Goal: Task Accomplishment & Management: Complete application form

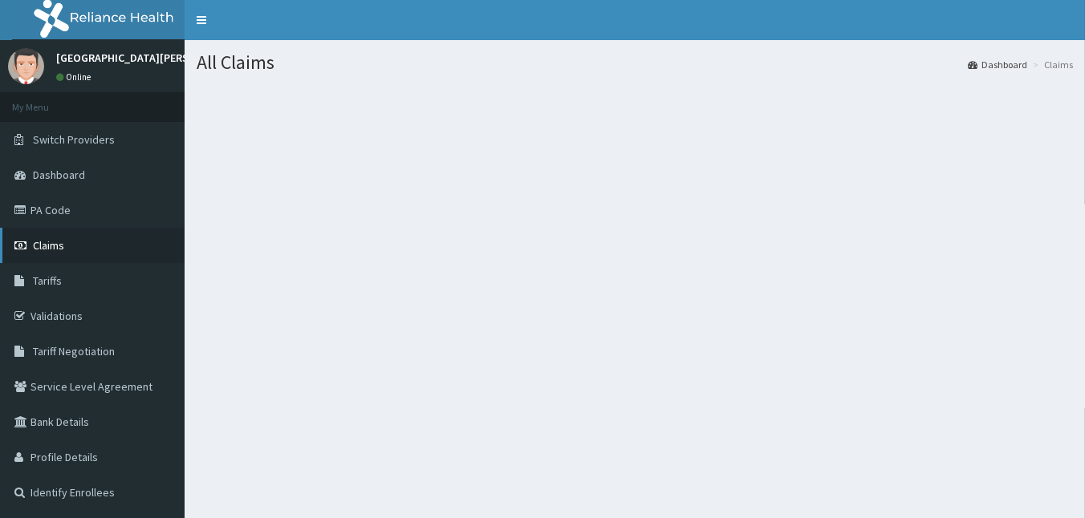
click at [82, 249] on link "Claims" at bounding box center [92, 245] width 185 height 35
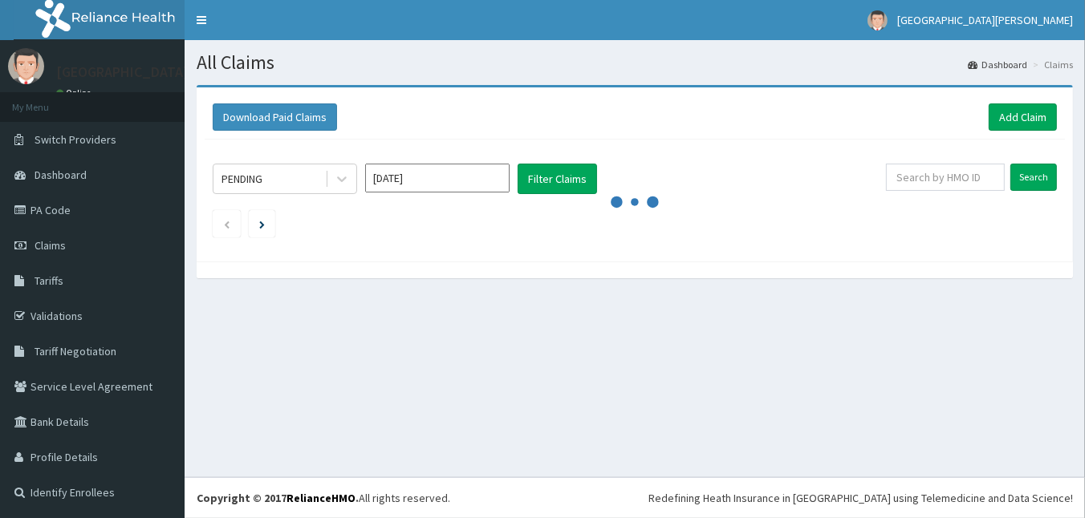
click at [754, 317] on div "All Claims Dashboard Claims Download Paid Claims Add Claim × Note you can only …" at bounding box center [635, 258] width 900 height 437
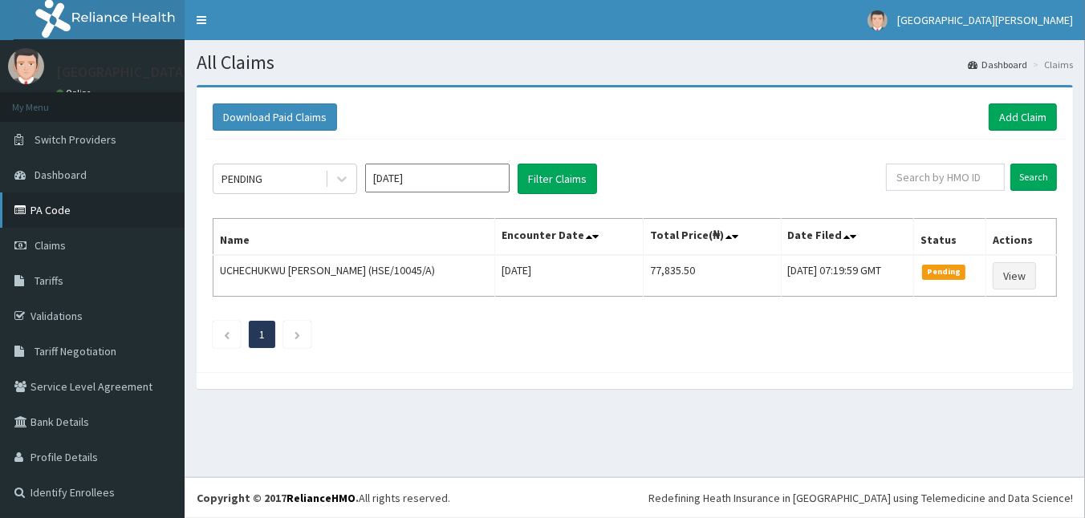
click at [91, 214] on link "PA Code" at bounding box center [92, 210] width 185 height 35
click at [530, 173] on button "Filter Claims" at bounding box center [557, 179] width 79 height 30
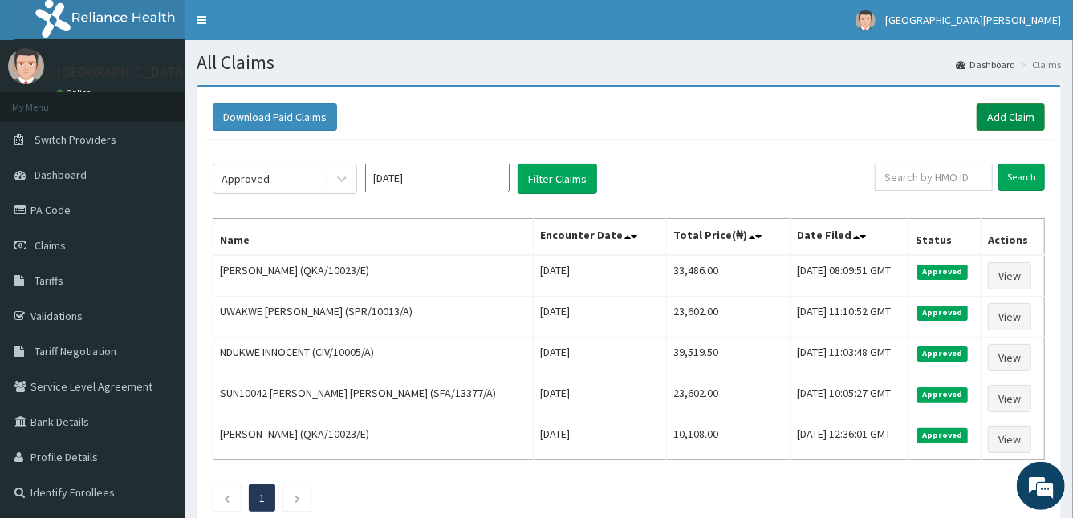
click at [1010, 116] on link "Add Claim" at bounding box center [1011, 117] width 68 height 27
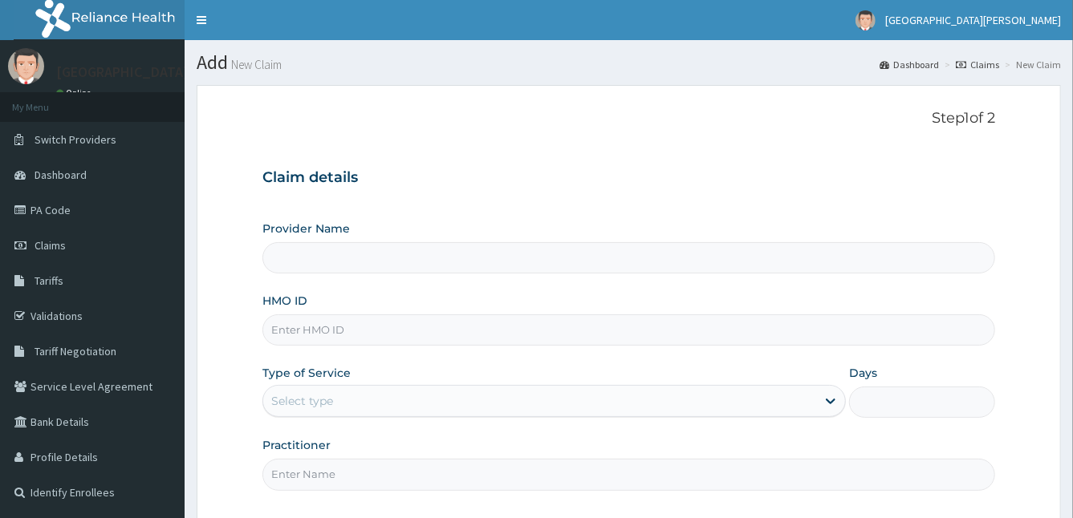
click at [409, 332] on input "HMO ID" at bounding box center [629, 330] width 734 height 31
type input "[GEOGRAPHIC_DATA]"
type input "GSV/11338/A"
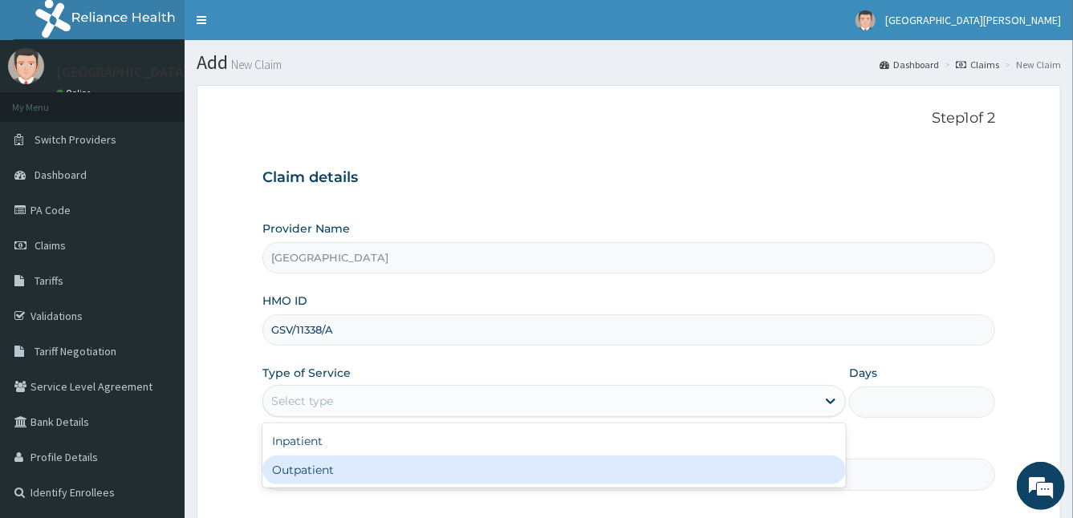
drag, startPoint x: 364, startPoint y: 403, endPoint x: 340, endPoint y: 474, distance: 74.6
click at [340, 417] on div "option Outpatient focused, 2 of 2. 2 results available. Use Up and Down to choo…" at bounding box center [554, 401] width 584 height 32
click at [340, 474] on div "Outpatient" at bounding box center [554, 470] width 584 height 29
type input "1"
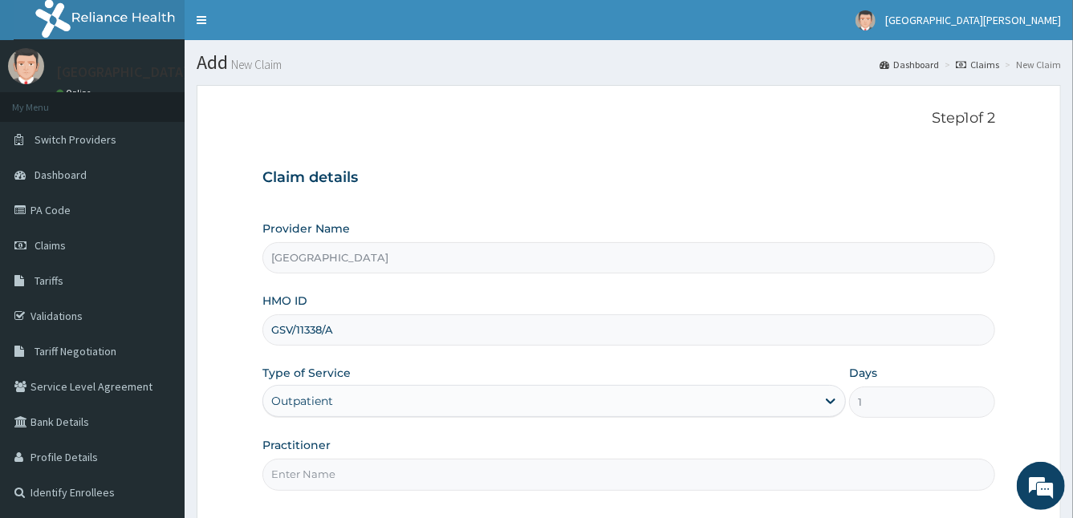
click at [340, 474] on input "Practitioner" at bounding box center [629, 474] width 734 height 31
type input "DR MIRACLE"
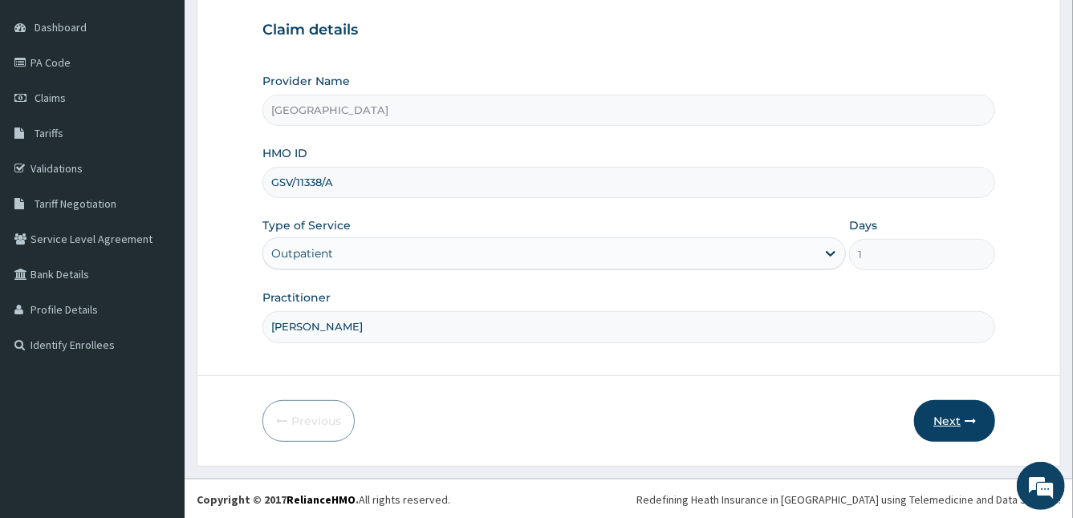
click at [971, 425] on icon "button" at bounding box center [970, 421] width 11 height 11
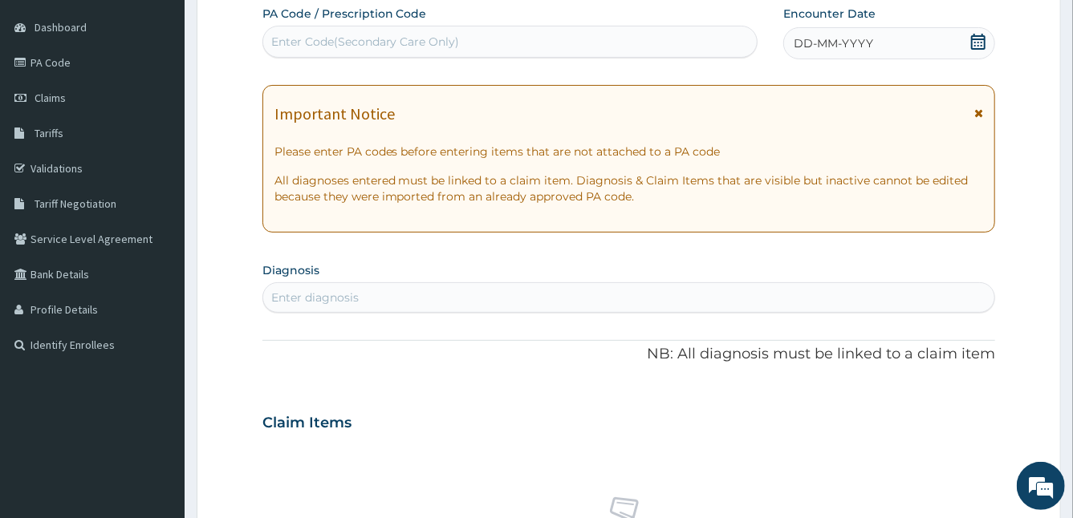
click at [979, 110] on icon at bounding box center [978, 113] width 9 height 11
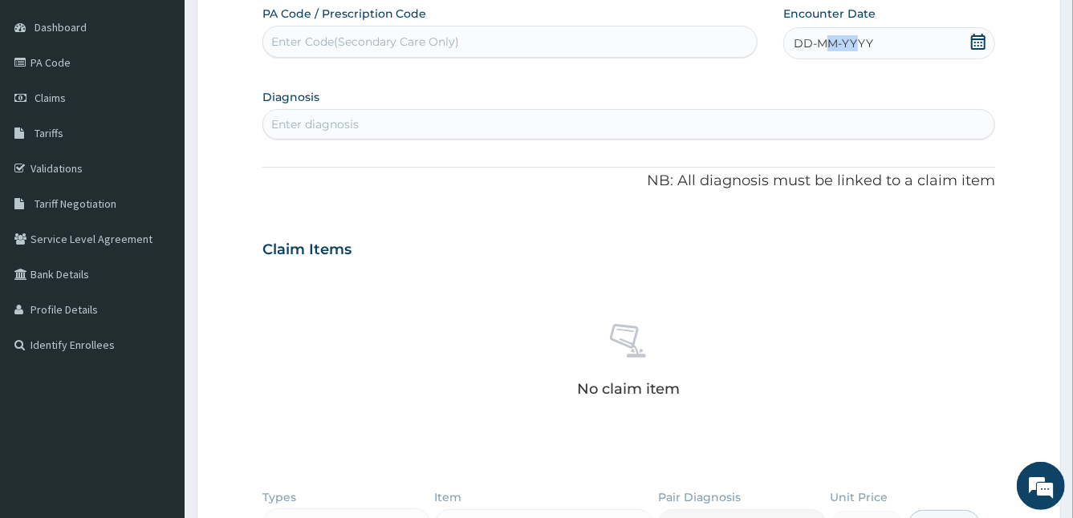
drag, startPoint x: 855, startPoint y: 49, endPoint x: 829, endPoint y: 43, distance: 26.3
click at [829, 43] on span "DD-MM-YYYY" at bounding box center [833, 43] width 79 height 16
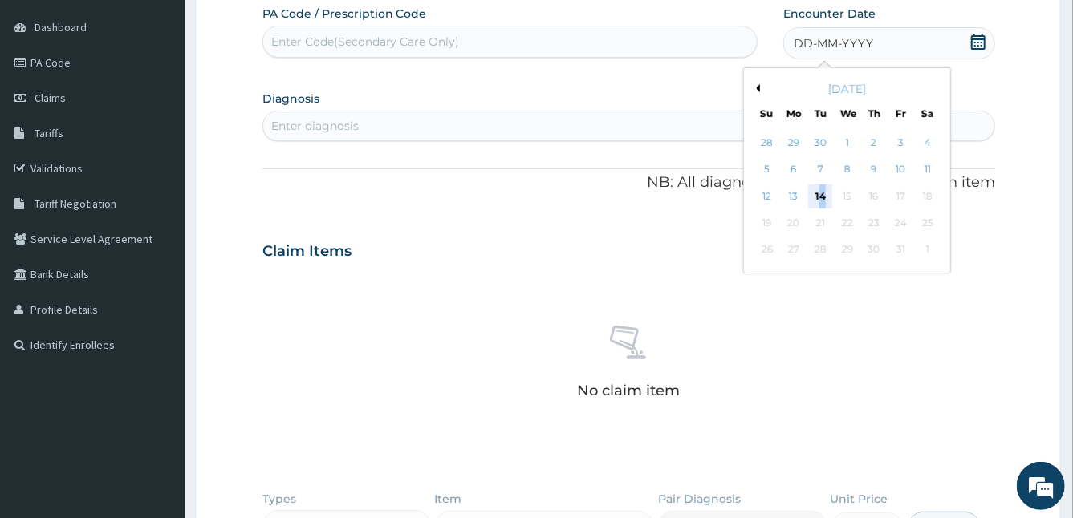
drag, startPoint x: 829, startPoint y: 43, endPoint x: 822, endPoint y: 197, distance: 154.3
click at [822, 197] on div "14" at bounding box center [820, 197] width 24 height 24
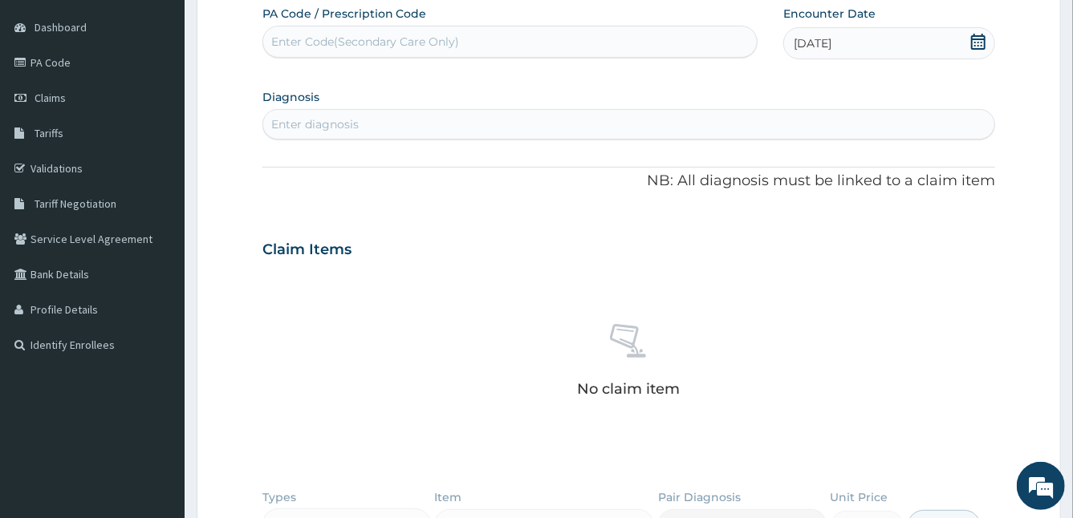
click at [595, 136] on div "Enter diagnosis" at bounding box center [629, 124] width 734 height 30
type input "MALARIA"
drag, startPoint x: 595, startPoint y: 136, endPoint x: 548, endPoint y: 154, distance: 50.5
click at [548, 140] on div "Use Up and Down to choose options, press Enter to select the currently focused …" at bounding box center [629, 124] width 734 height 30
type input "MALARIA"
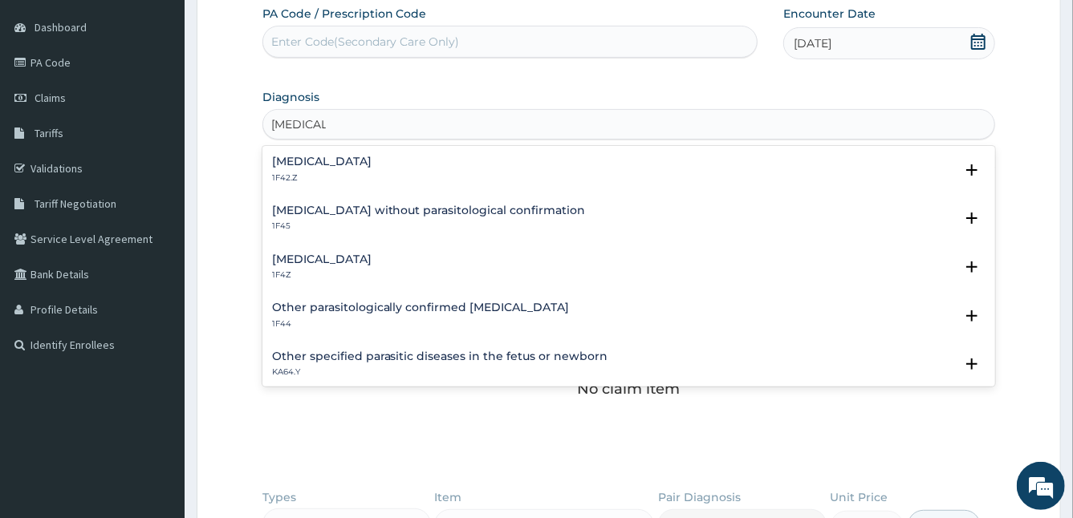
click at [344, 255] on h4 "Malaria, unspecified" at bounding box center [322, 260] width 100 height 12
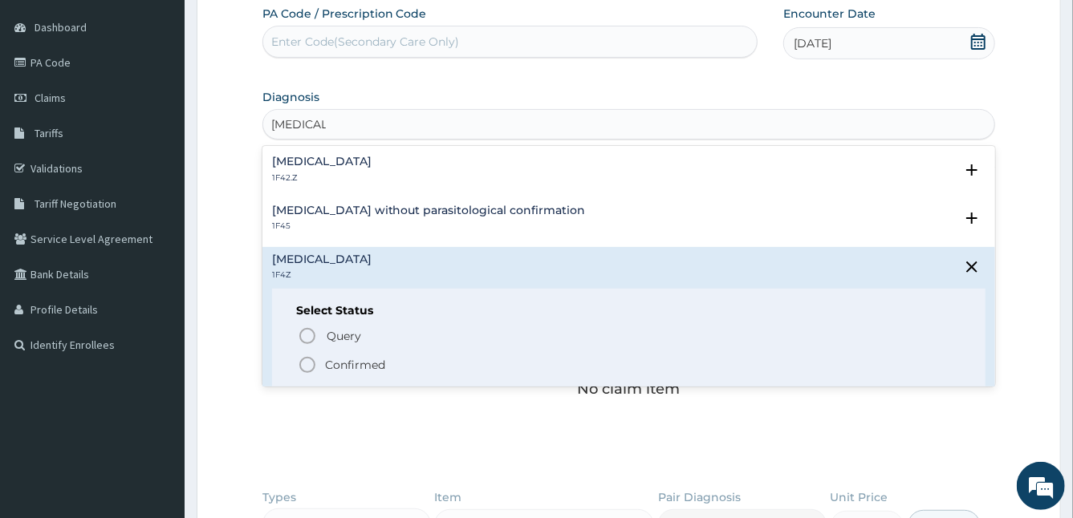
click at [309, 360] on icon "status option filled" at bounding box center [307, 365] width 19 height 19
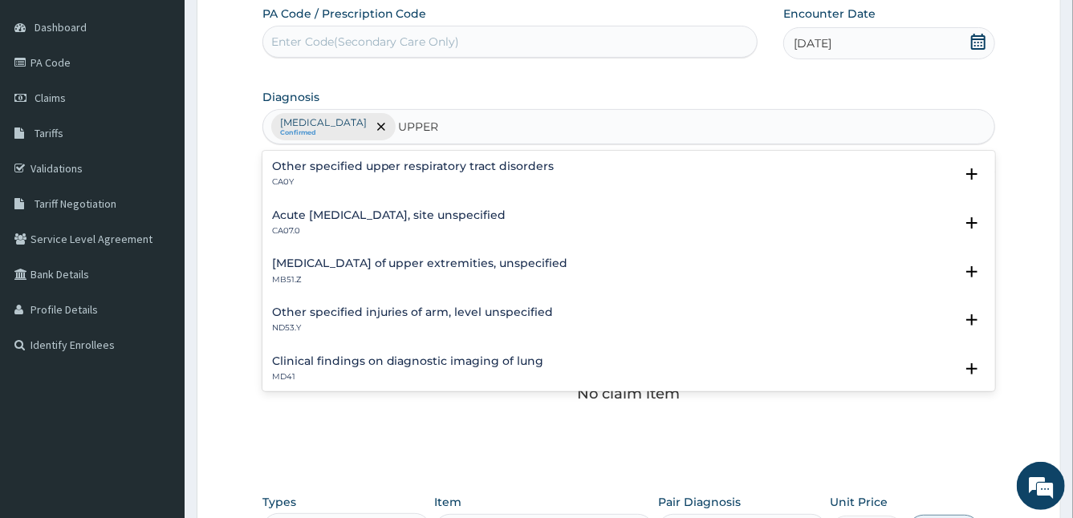
click at [506, 209] on h4 "Acute upper respiratory infection, site unspecified" at bounding box center [389, 215] width 234 height 12
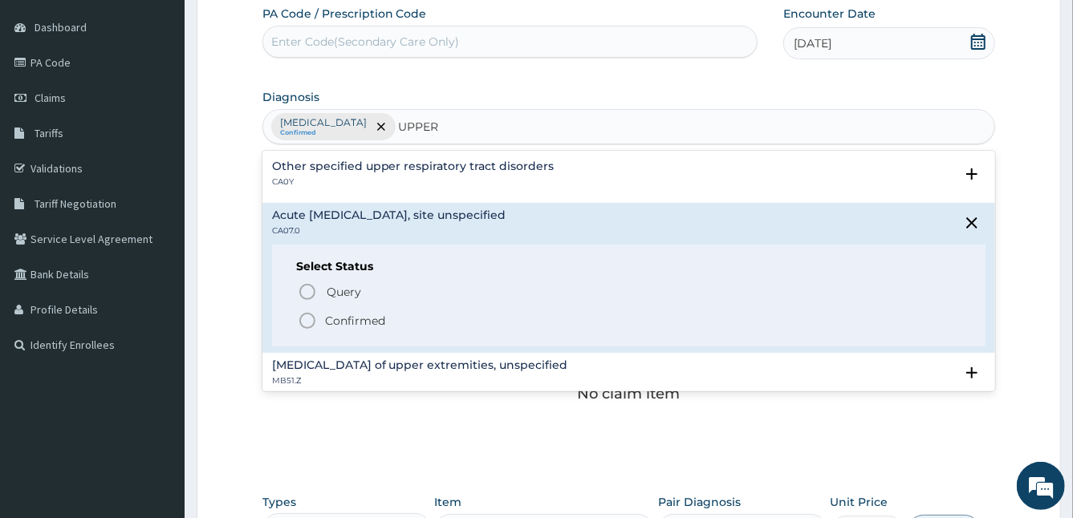
click at [502, 180] on p "CA0Y" at bounding box center [413, 182] width 282 height 11
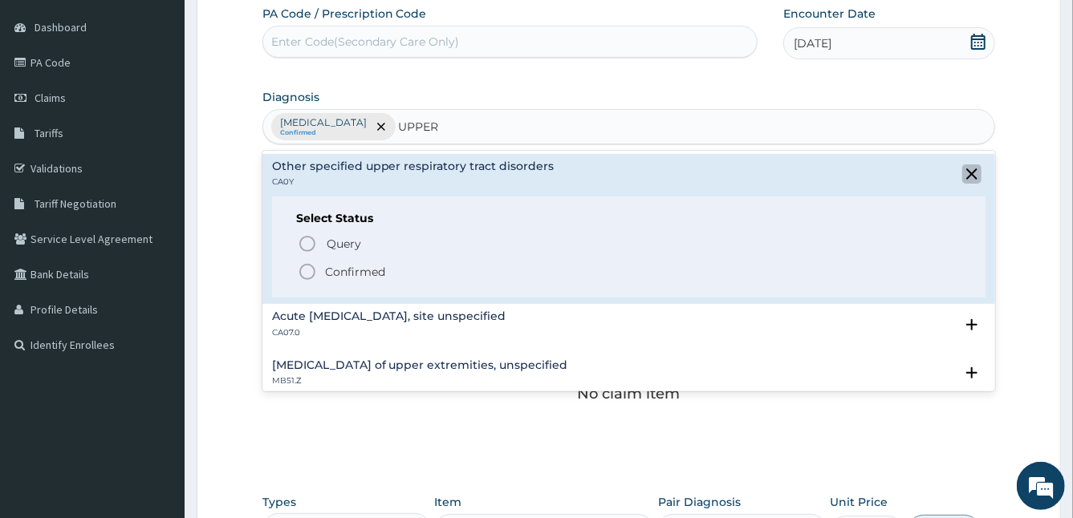
click at [964, 165] on icon "close select status" at bounding box center [971, 174] width 19 height 19
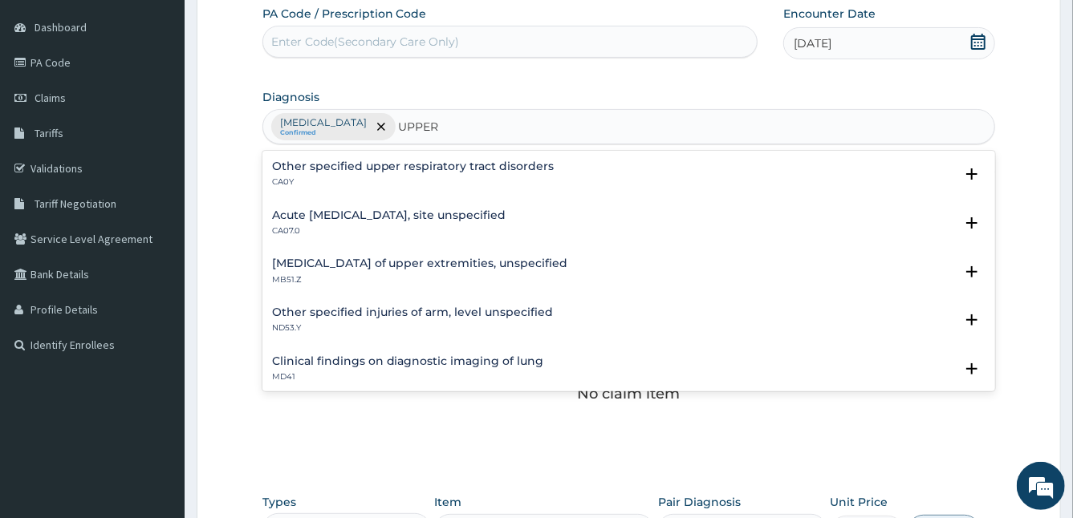
type input "UPPER"
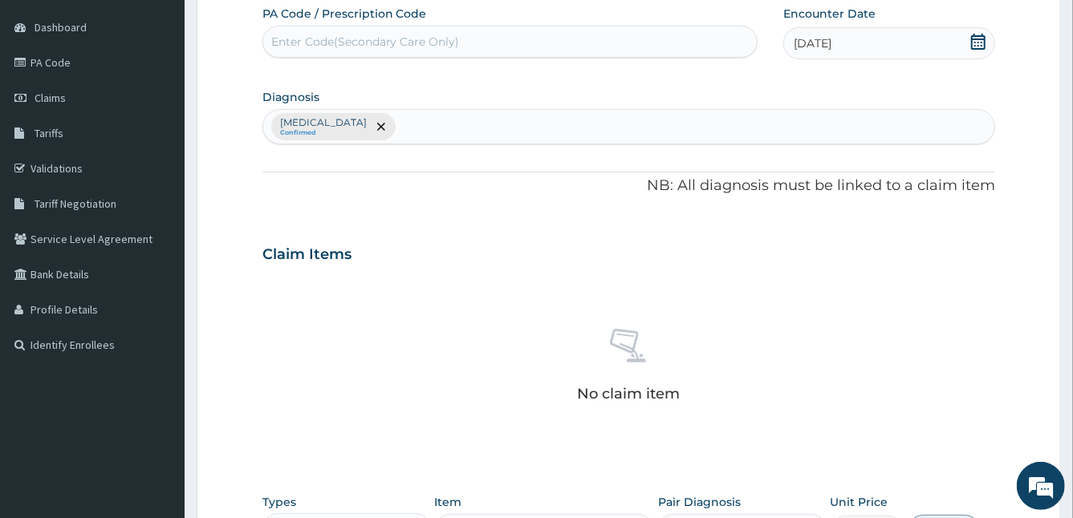
click at [632, 327] on icon at bounding box center [629, 346] width 39 height 39
click at [433, 124] on div "Malaria, unspecified Confirmed" at bounding box center [629, 127] width 732 height 34
type input "PEPTIC"
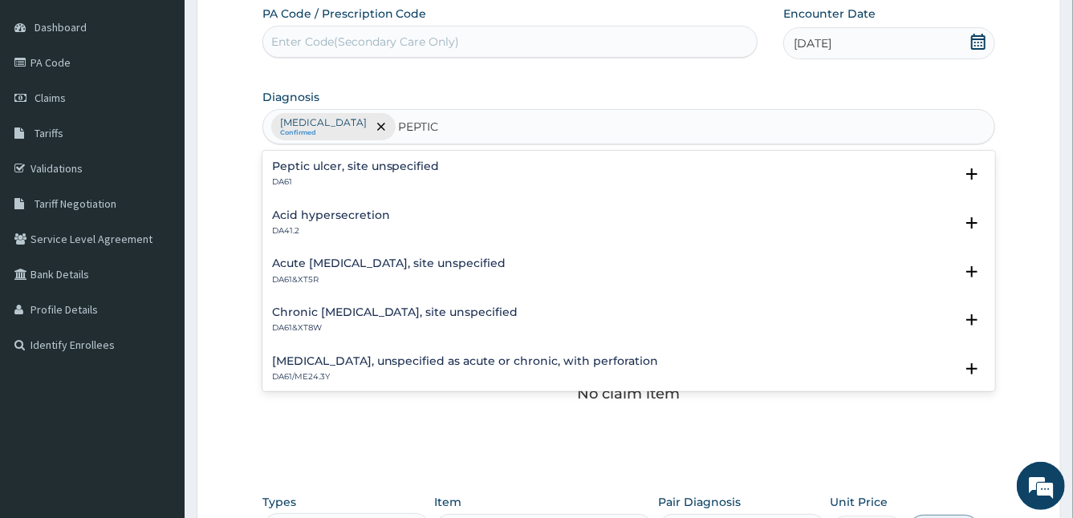
click at [306, 173] on div "Peptic ulcer, site unspecified DA61" at bounding box center [356, 175] width 168 height 28
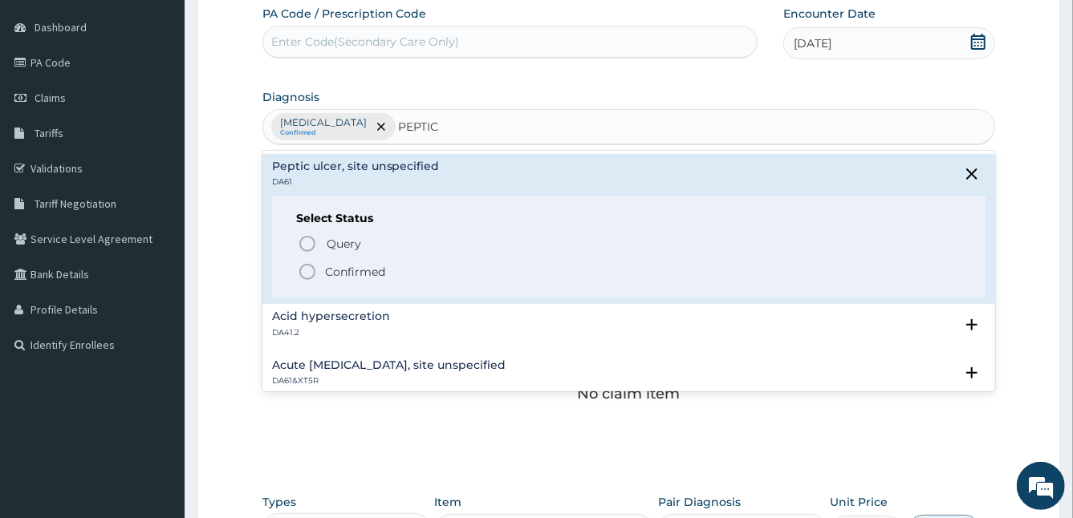
click at [310, 265] on circle "status option filled" at bounding box center [307, 272] width 14 height 14
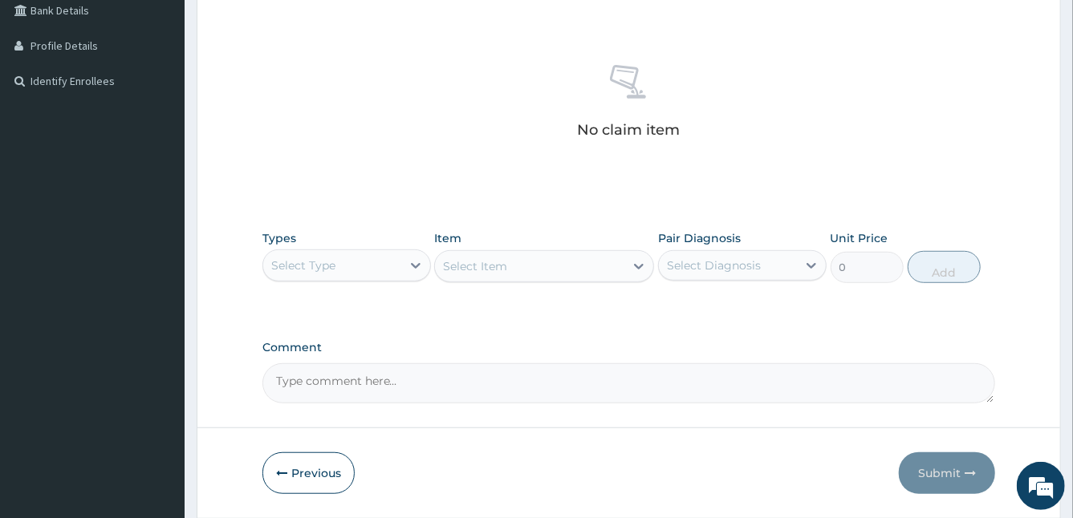
scroll to position [463, 0]
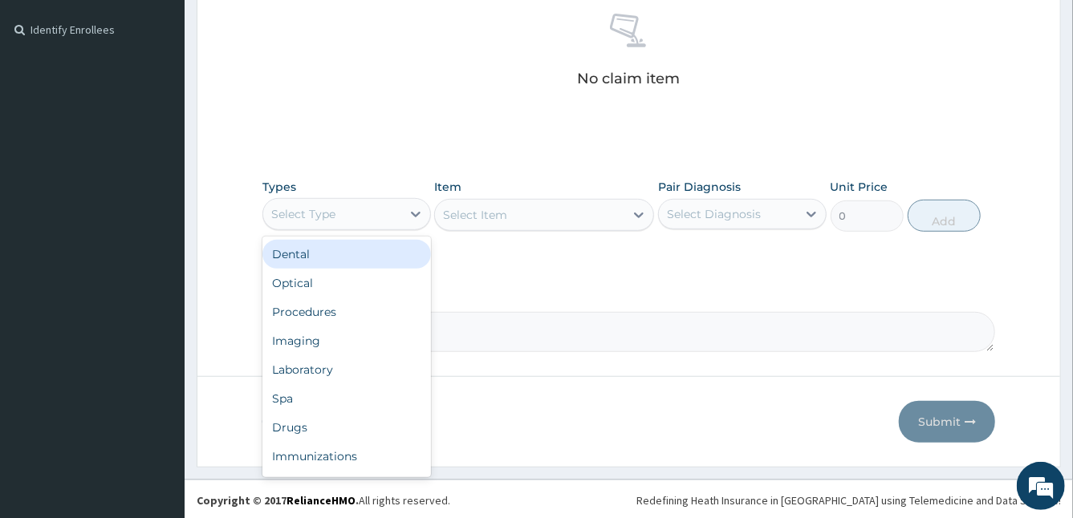
click at [380, 201] on div "Select Type" at bounding box center [332, 214] width 138 height 26
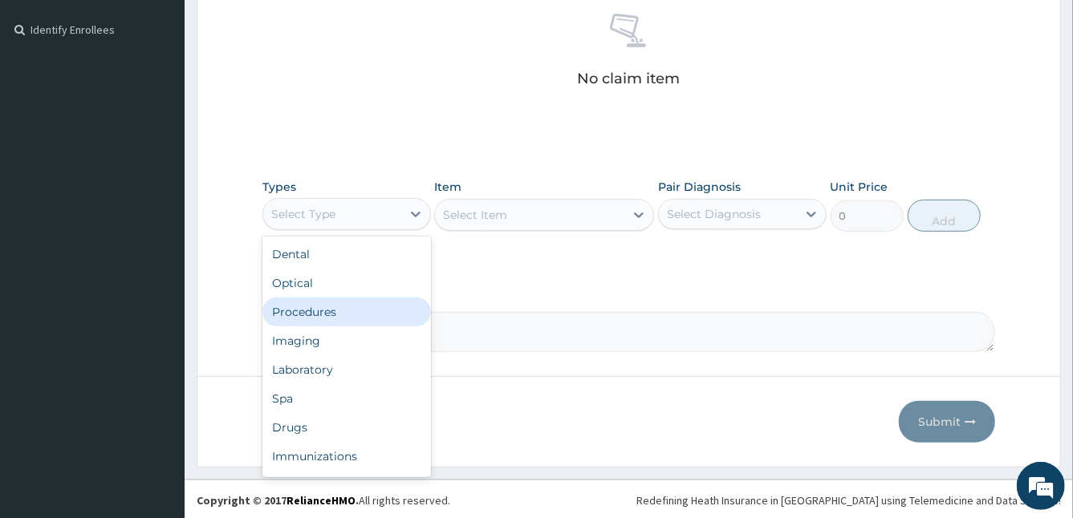
click at [372, 320] on div "Procedures" at bounding box center [346, 312] width 169 height 29
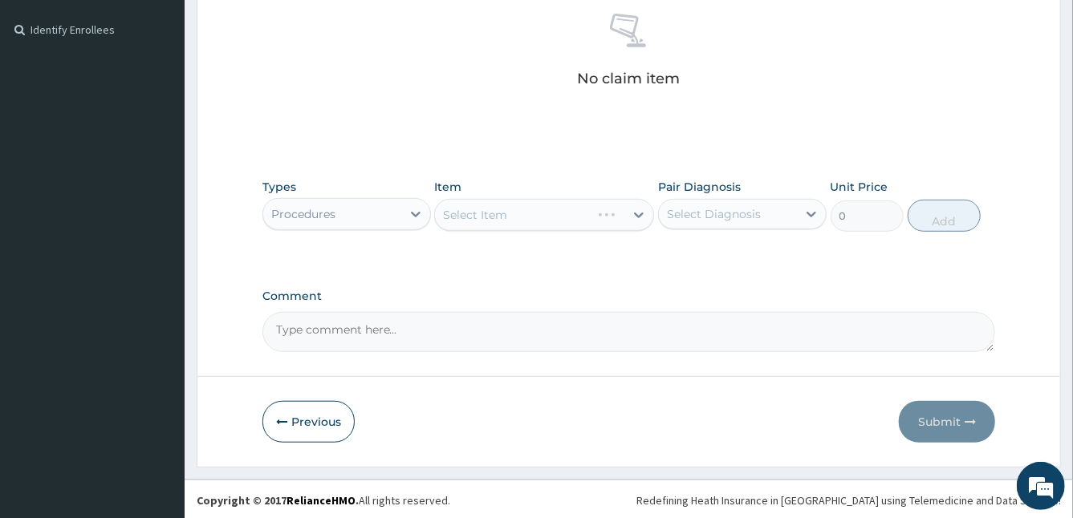
click at [372, 320] on textarea "Comment" at bounding box center [629, 332] width 734 height 40
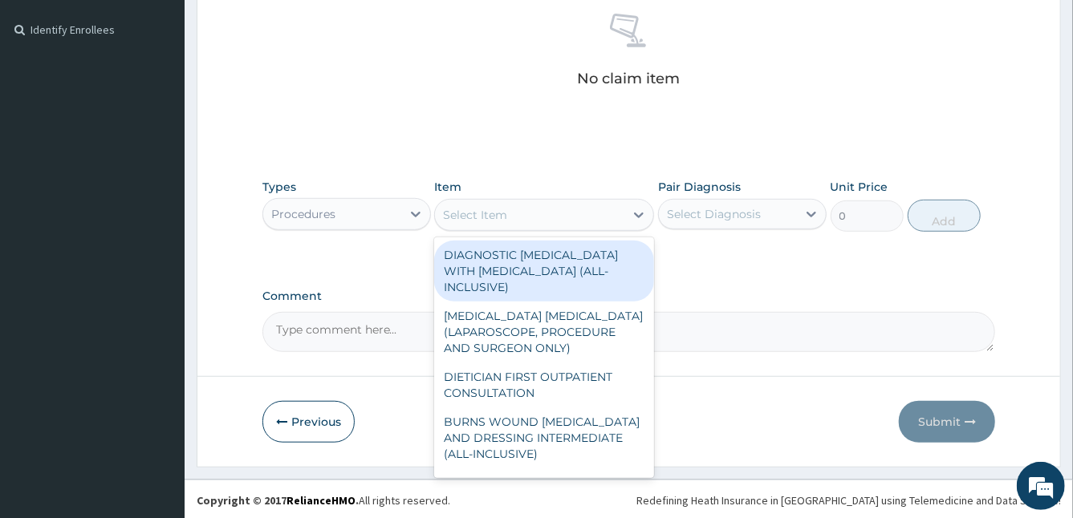
click at [587, 210] on div "Select Item" at bounding box center [529, 215] width 189 height 26
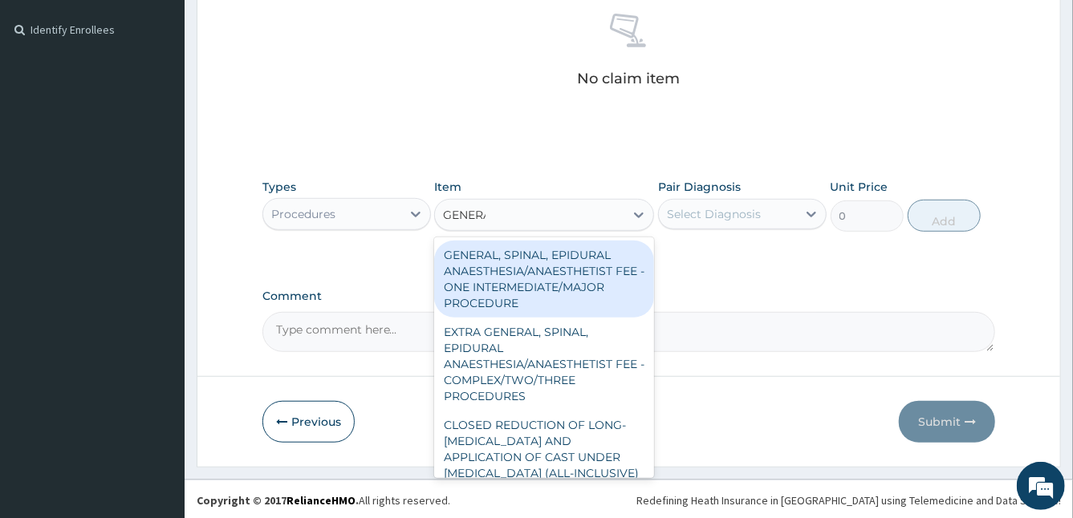
type input "GENERAL"
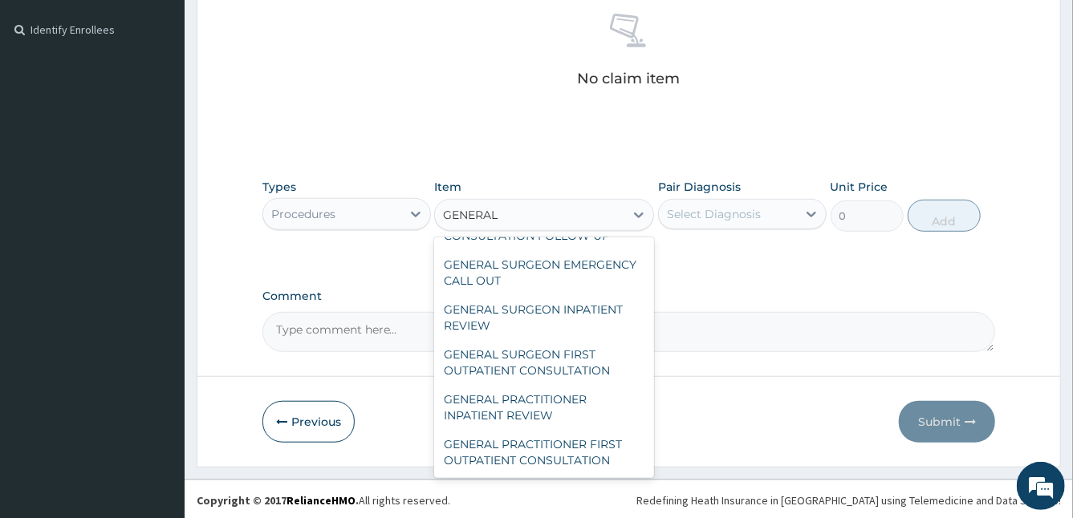
scroll to position [449, 0]
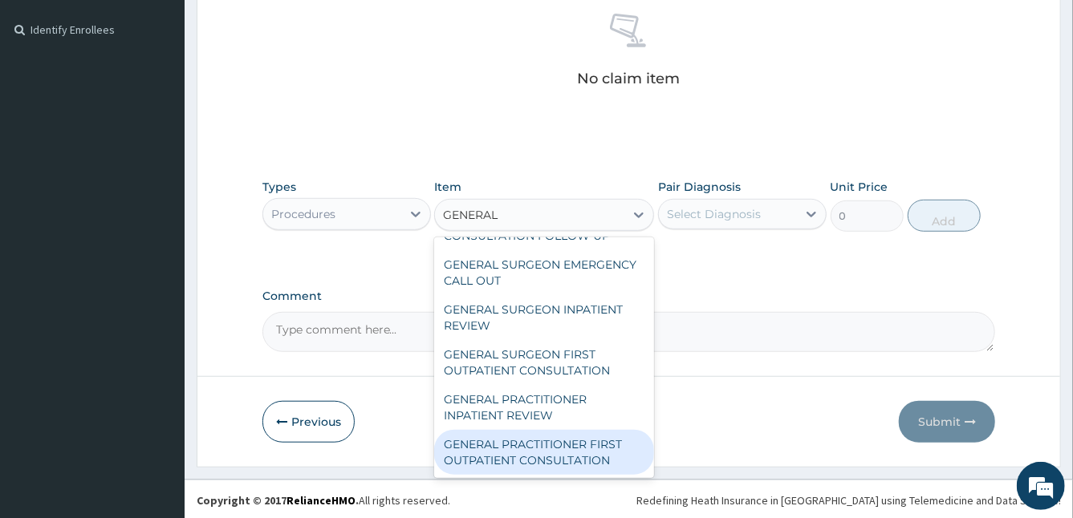
click at [595, 448] on div "GENERAL PRACTITIONER FIRST OUTPATIENT CONSULTATION" at bounding box center [544, 452] width 220 height 45
type input "3750"
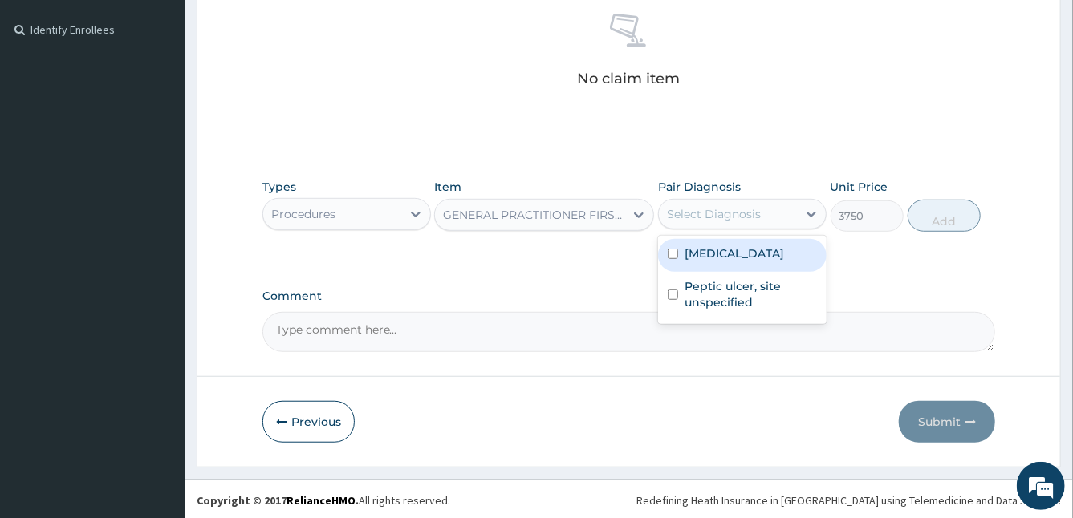
click at [748, 212] on div "Select Diagnosis" at bounding box center [714, 214] width 94 height 16
click at [736, 250] on label "Malaria, unspecified" at bounding box center [735, 254] width 100 height 16
checkbox input "true"
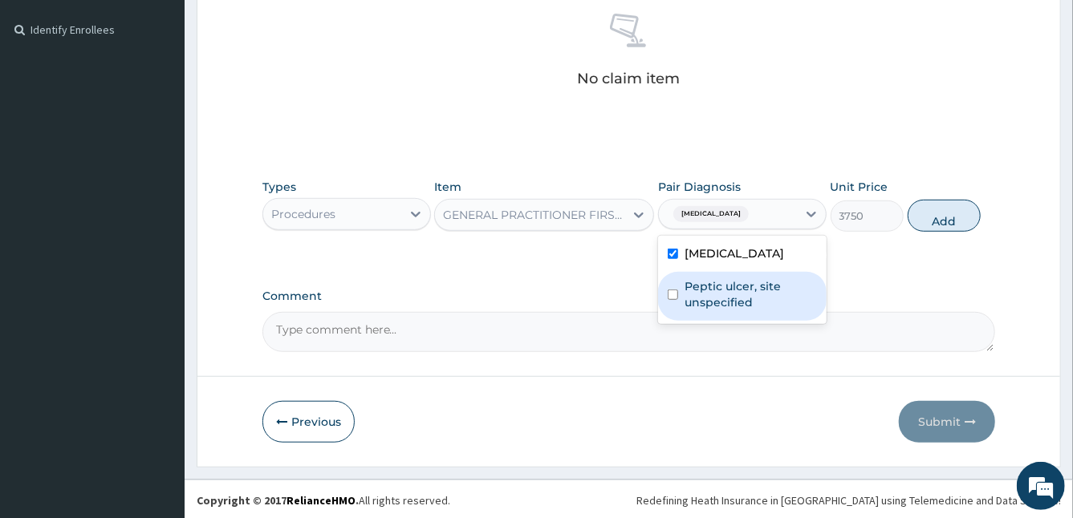
click at [737, 287] on label "Peptic ulcer, site unspecified" at bounding box center [751, 294] width 132 height 32
checkbox input "true"
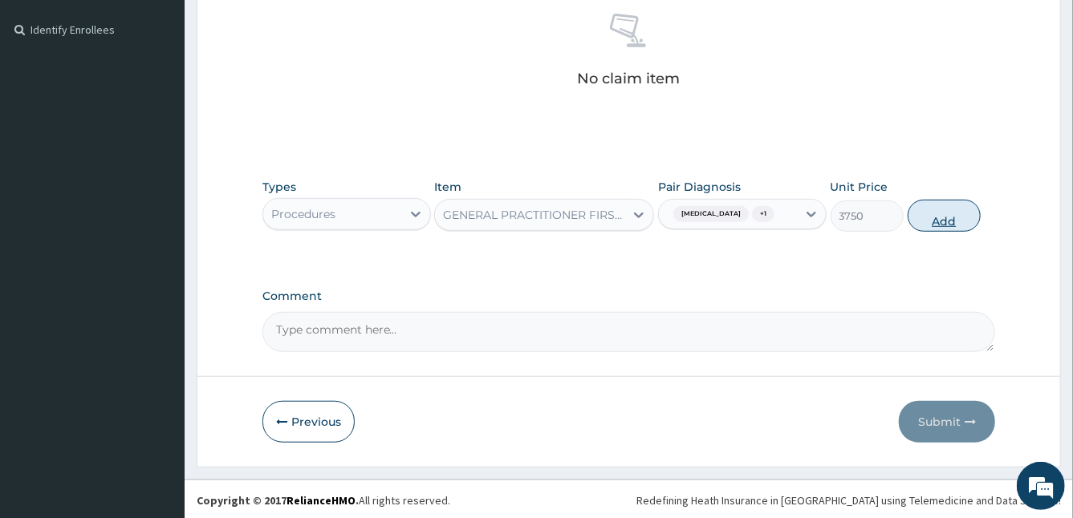
click at [953, 211] on button "Add" at bounding box center [944, 216] width 73 height 32
type input "0"
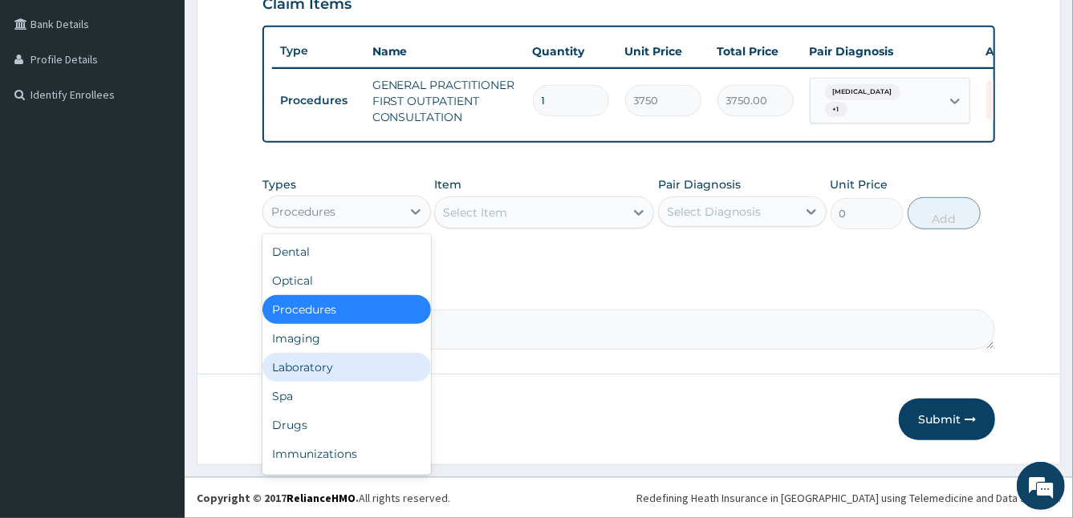
drag, startPoint x: 378, startPoint y: 203, endPoint x: 332, endPoint y: 369, distance: 172.3
click at [332, 228] on div "option Procedures, selected. option Laboratory focused, 5 of 10. 10 results ava…" at bounding box center [346, 212] width 169 height 32
click at [332, 369] on div "Laboratory" at bounding box center [346, 367] width 169 height 29
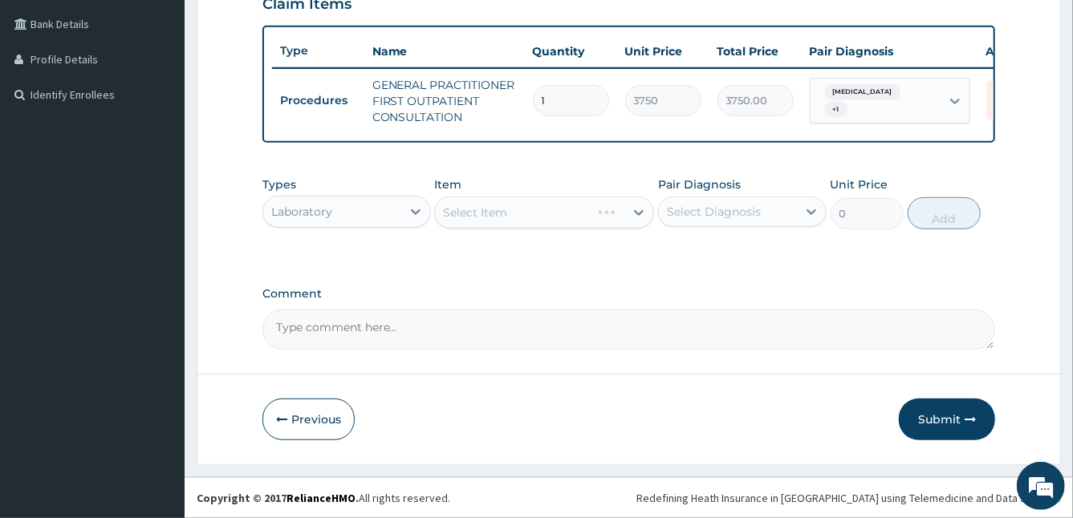
click at [332, 369] on form "Step 2 of 2 PA Code / Prescription Code Enter Code(Secondary Care Only) Encount…" at bounding box center [629, 76] width 864 height 778
click at [499, 216] on div "Select Item" at bounding box center [475, 213] width 64 height 16
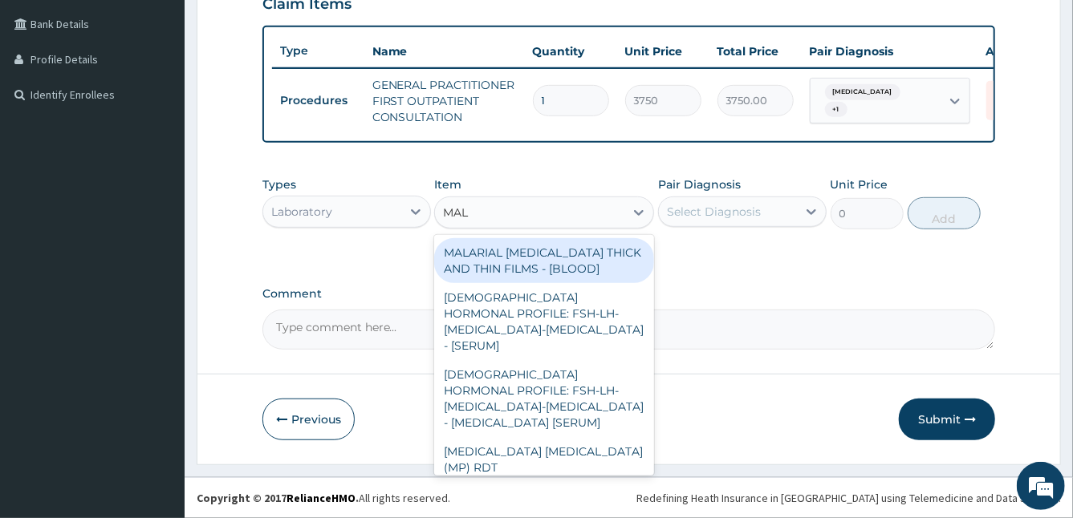
type input "MALA"
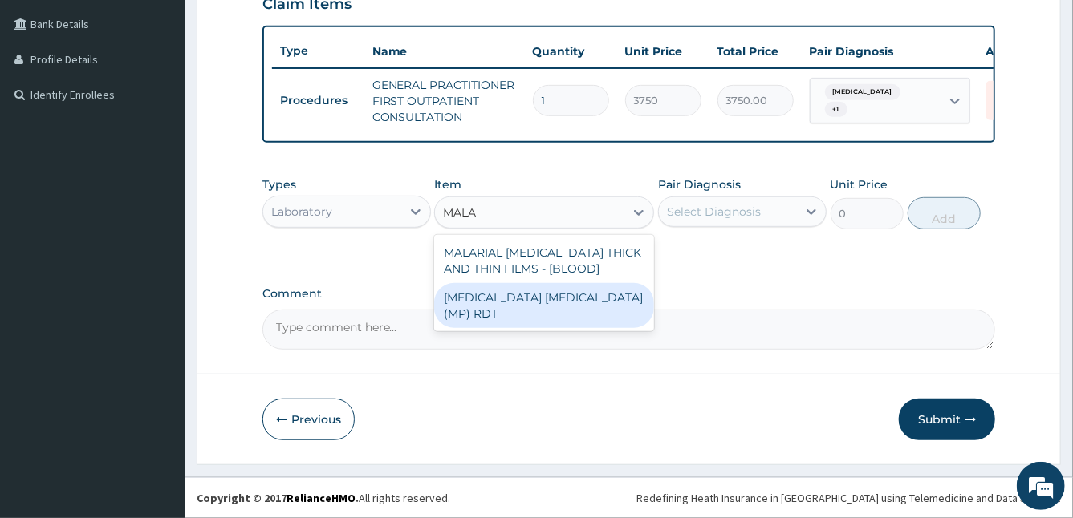
click at [545, 300] on div "MALARIA PARASITE (MP) RDT" at bounding box center [544, 305] width 220 height 45
type input "2000"
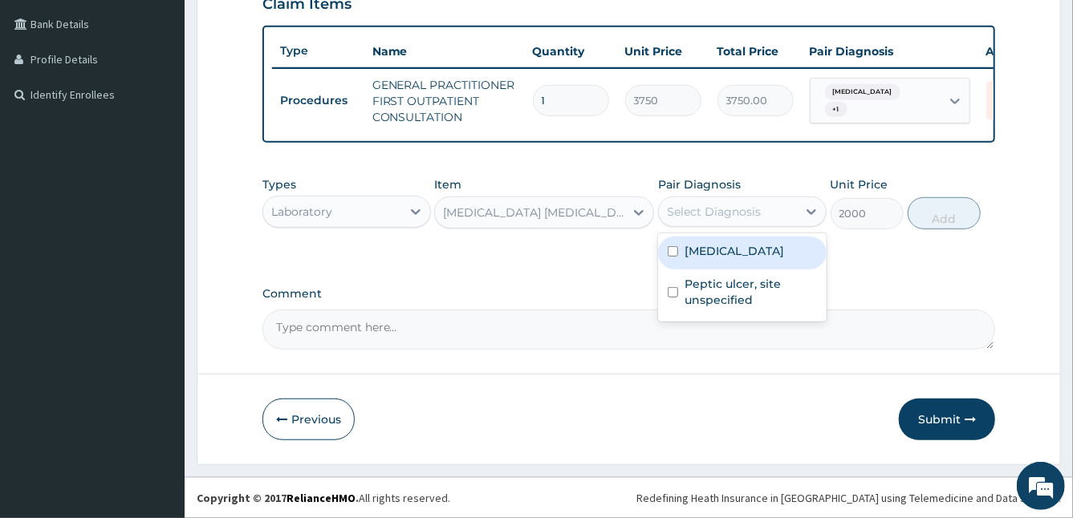
click at [734, 205] on div "Select Diagnosis" at bounding box center [714, 212] width 94 height 16
click at [718, 254] on label "Malaria, unspecified" at bounding box center [735, 251] width 100 height 16
checkbox input "true"
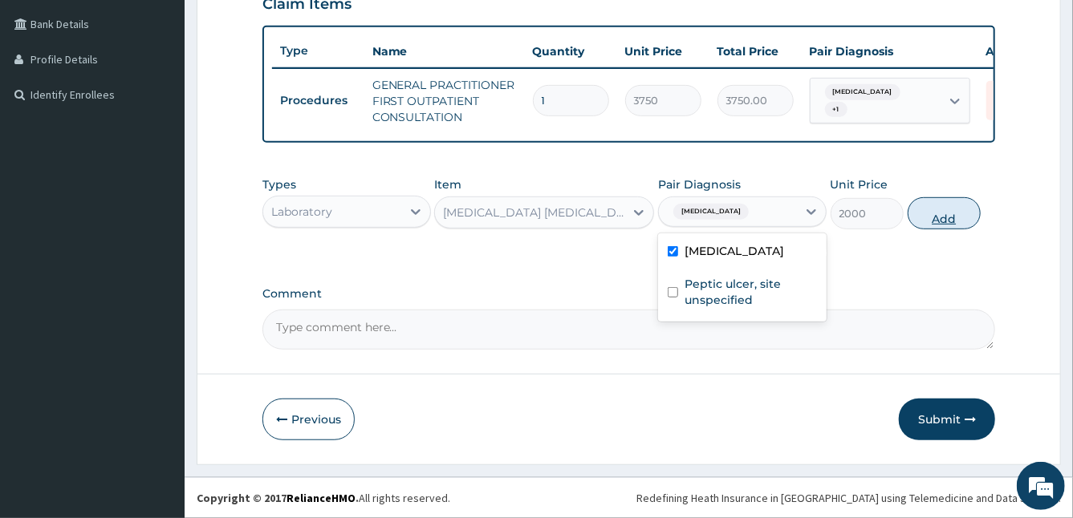
click at [942, 211] on button "Add" at bounding box center [944, 213] width 73 height 32
type input "0"
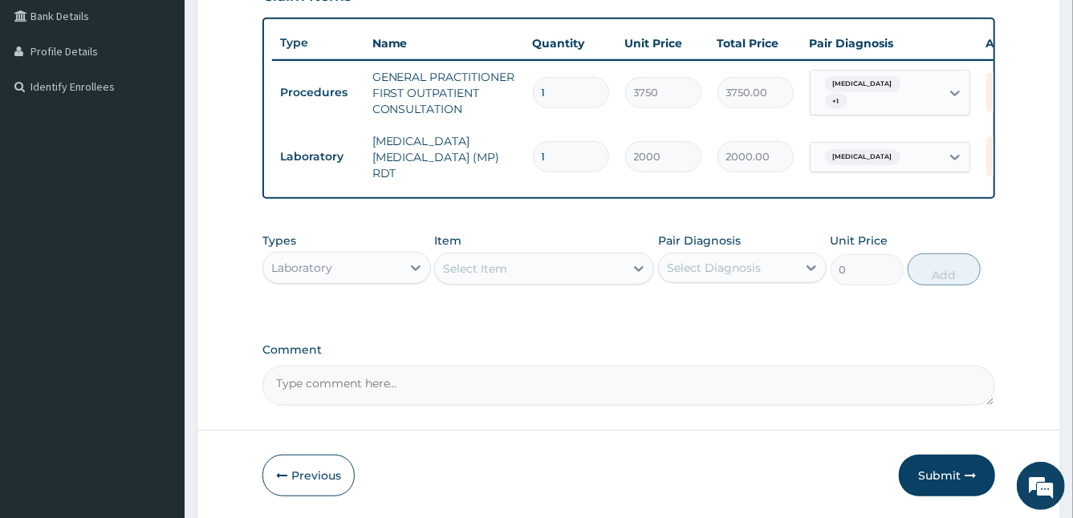
scroll to position [462, 0]
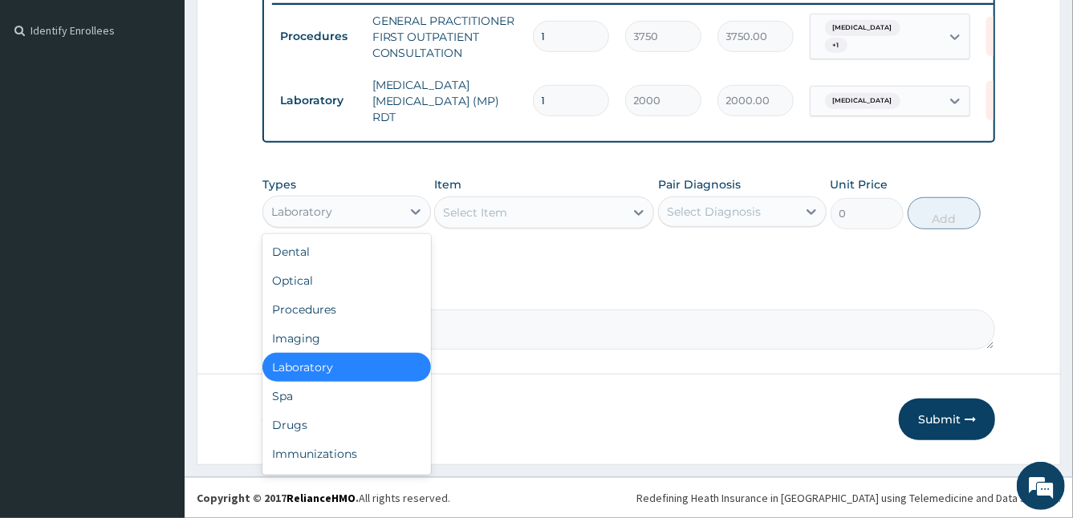
click at [394, 208] on div "Laboratory" at bounding box center [332, 212] width 138 height 26
click at [337, 419] on div "Drugs" at bounding box center [346, 425] width 169 height 29
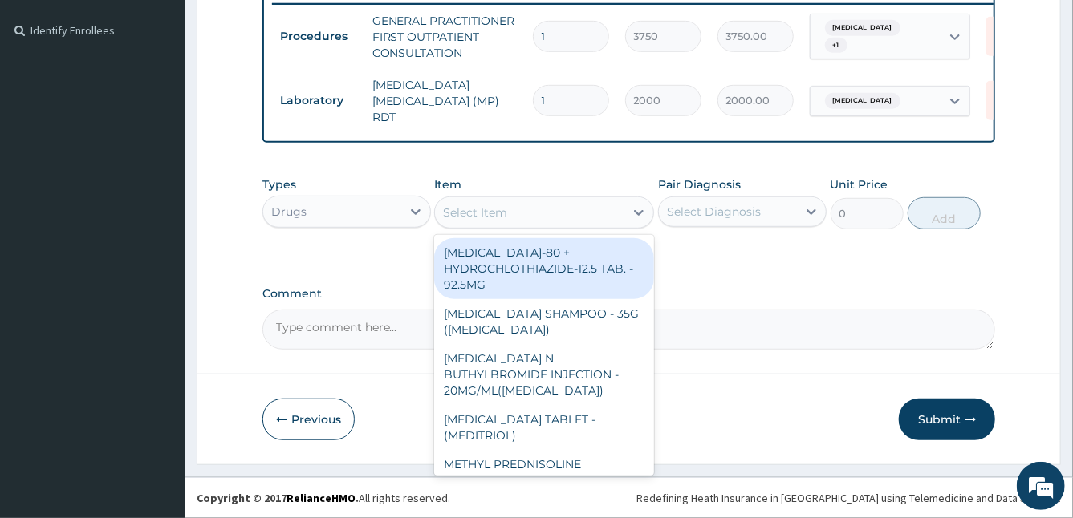
click at [516, 210] on div "Select Item" at bounding box center [529, 213] width 189 height 26
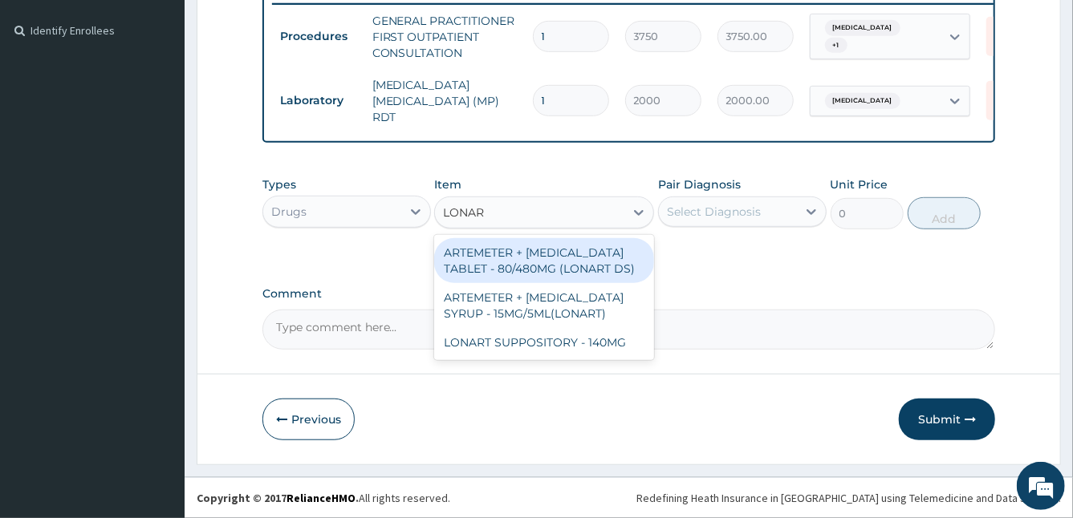
type input "LONART"
click at [595, 263] on div "ARTEMETER + LUMEFANTRINE TABLET - 80/480MG (LONART DS)" at bounding box center [544, 260] width 220 height 45
type input "588"
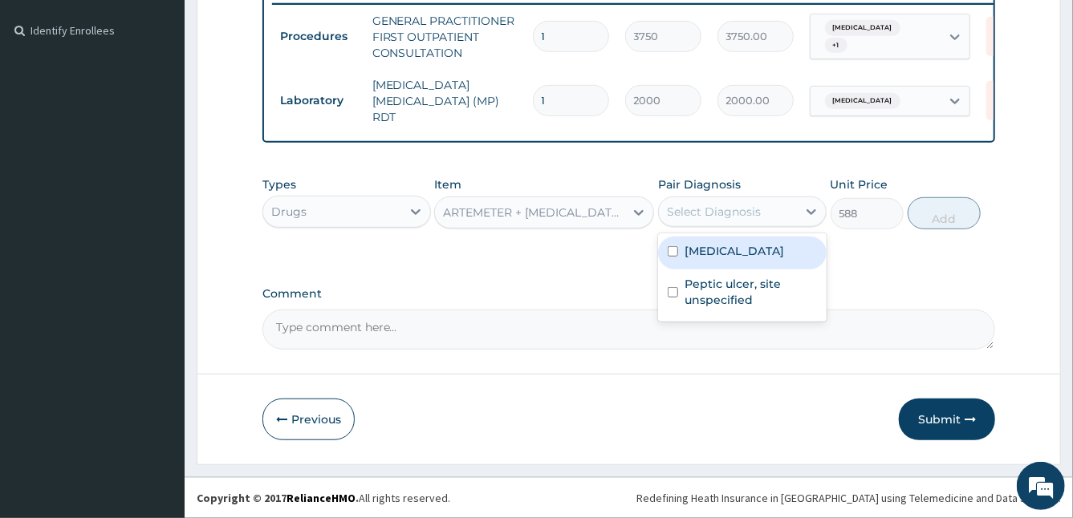
click at [726, 226] on div "Select Diagnosis" at bounding box center [742, 212] width 169 height 30
click at [720, 256] on label "Malaria, unspecified" at bounding box center [735, 251] width 100 height 16
checkbox input "true"
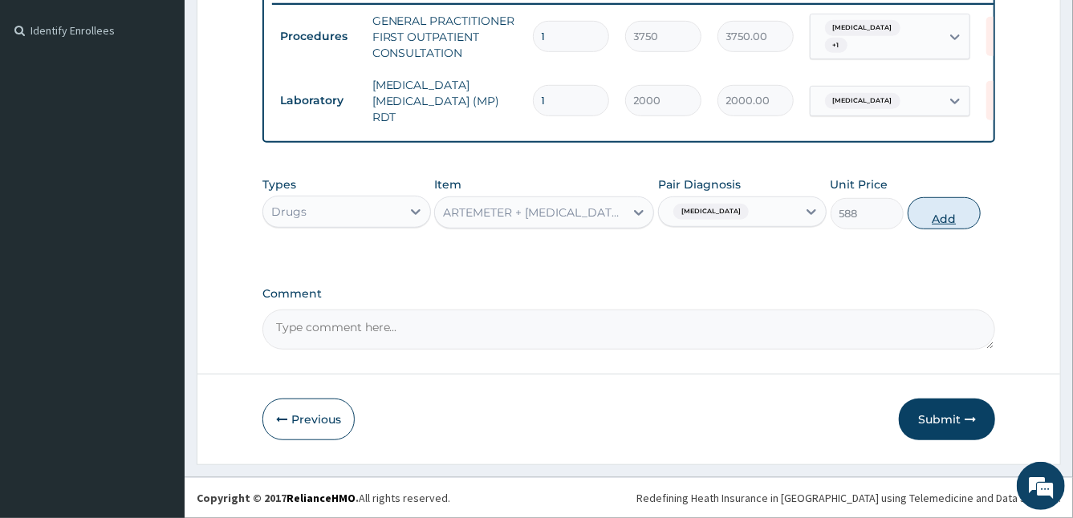
click at [929, 227] on button "Add" at bounding box center [944, 213] width 73 height 32
type input "0"
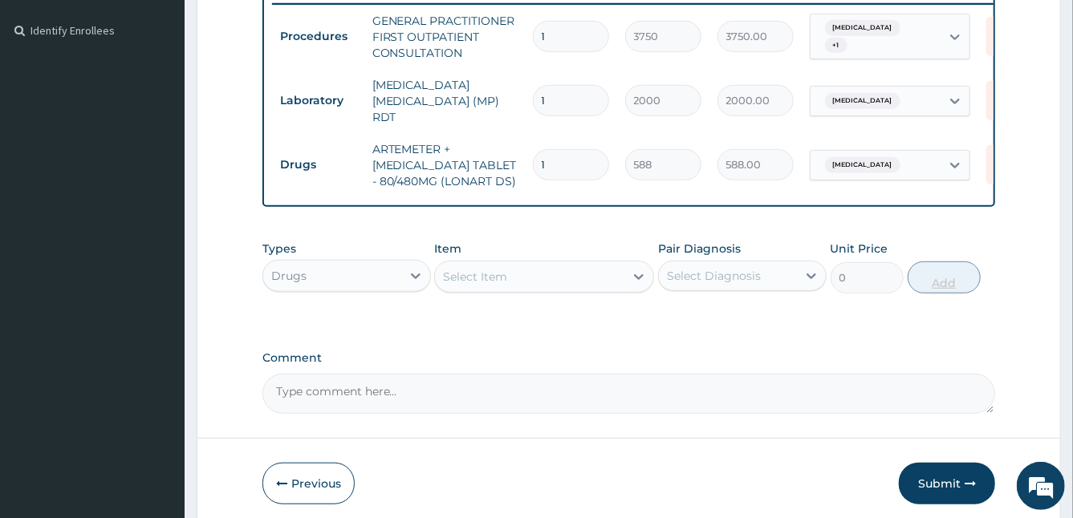
type input "0.00"
type input "6"
type input "3528.00"
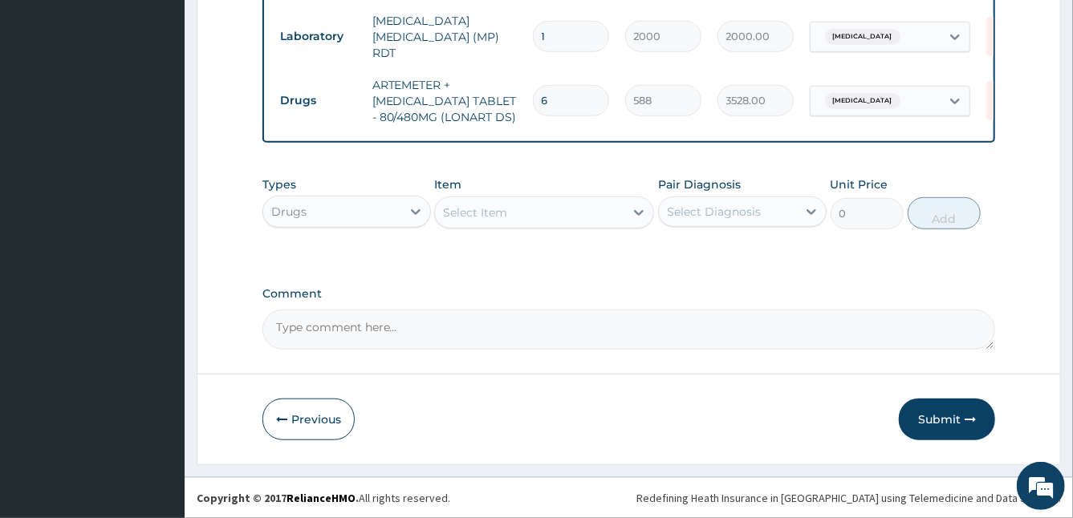
type input "6"
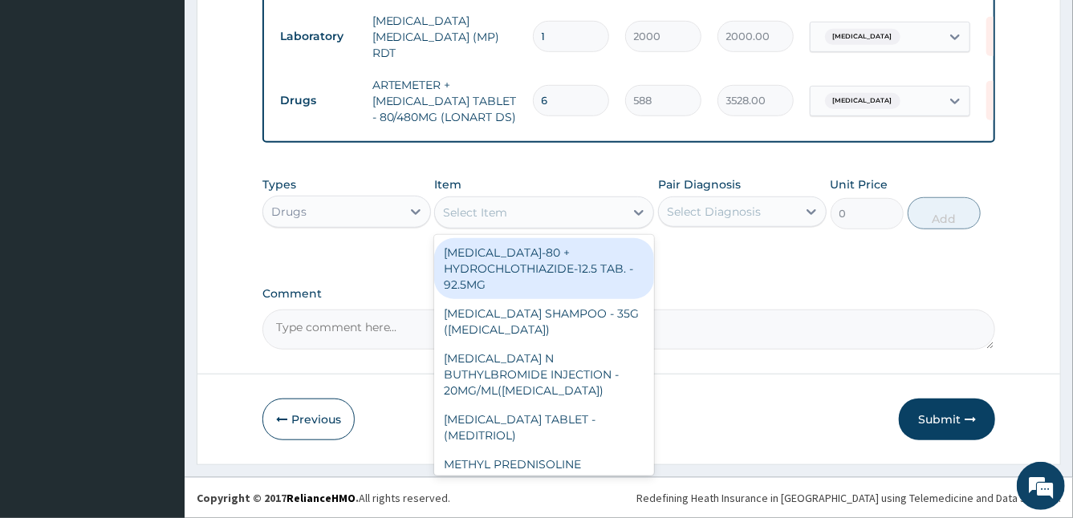
click at [469, 216] on div "Select Item" at bounding box center [475, 213] width 64 height 16
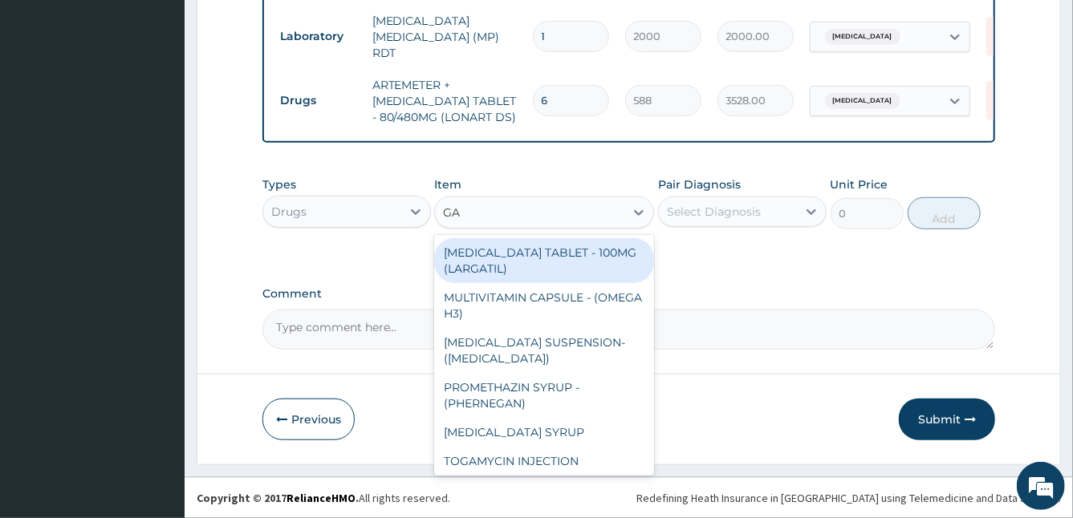
type input "GAV"
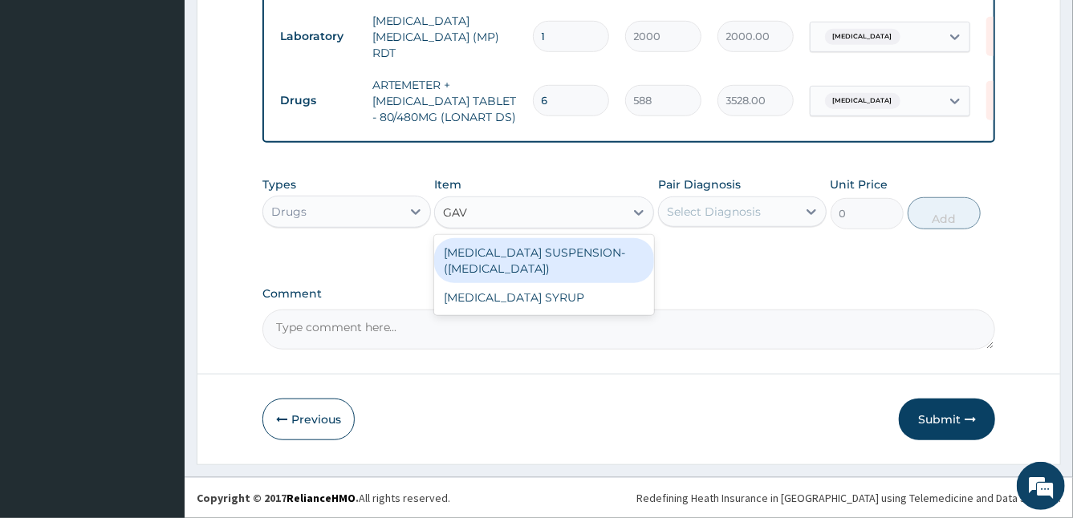
click at [506, 254] on div "ANTACID SUSPENSION- (GAVISCON)" at bounding box center [544, 260] width 220 height 45
type input "7839.999999999999"
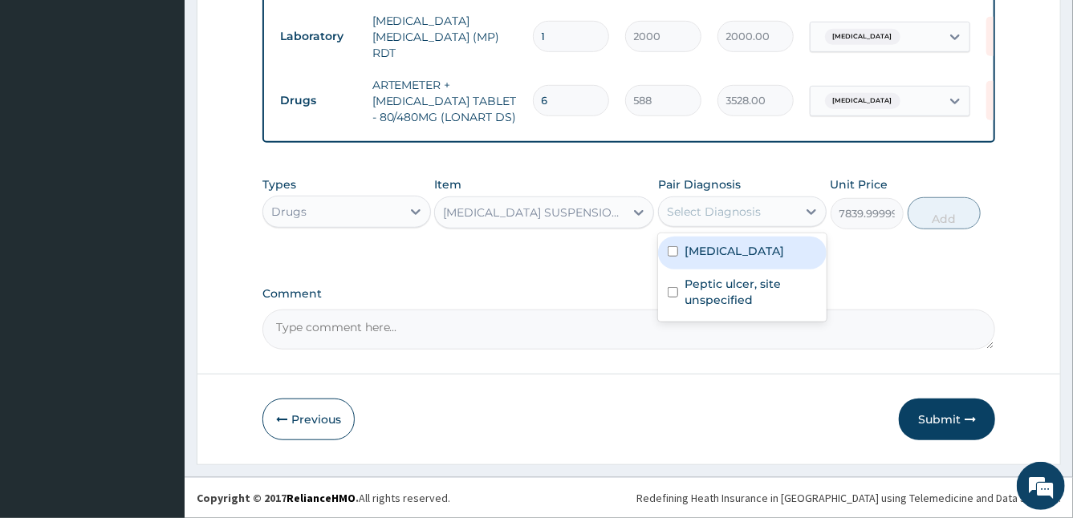
click at [701, 218] on div "Select Diagnosis" at bounding box center [714, 212] width 94 height 16
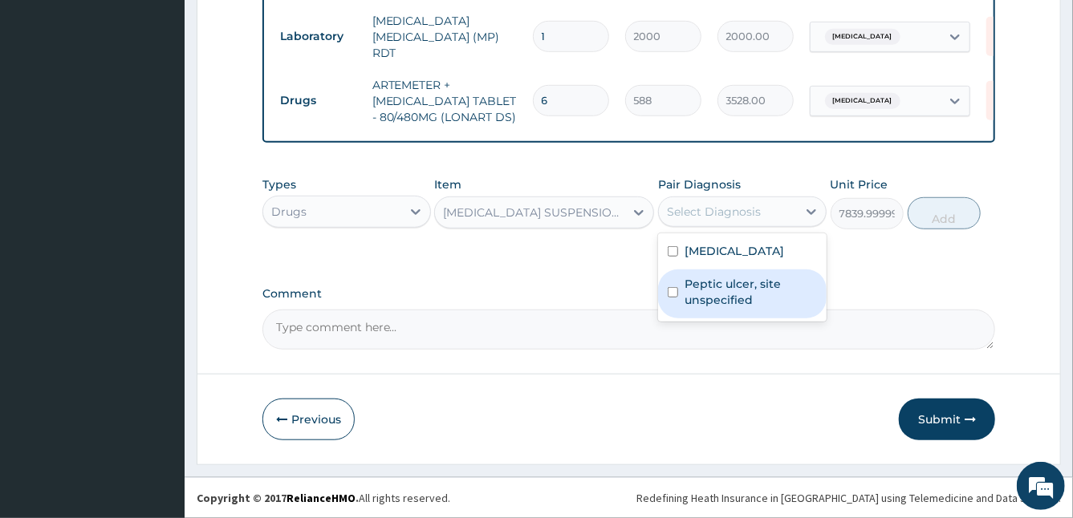
click at [718, 303] on label "Peptic ulcer, site unspecified" at bounding box center [751, 292] width 132 height 32
checkbox input "true"
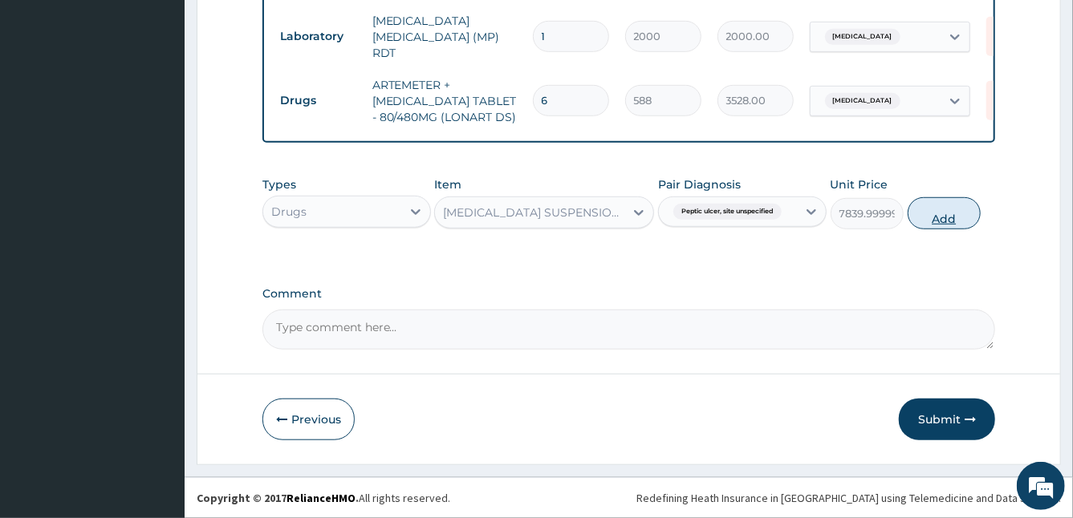
click at [937, 205] on button "Add" at bounding box center [944, 213] width 73 height 32
type input "0"
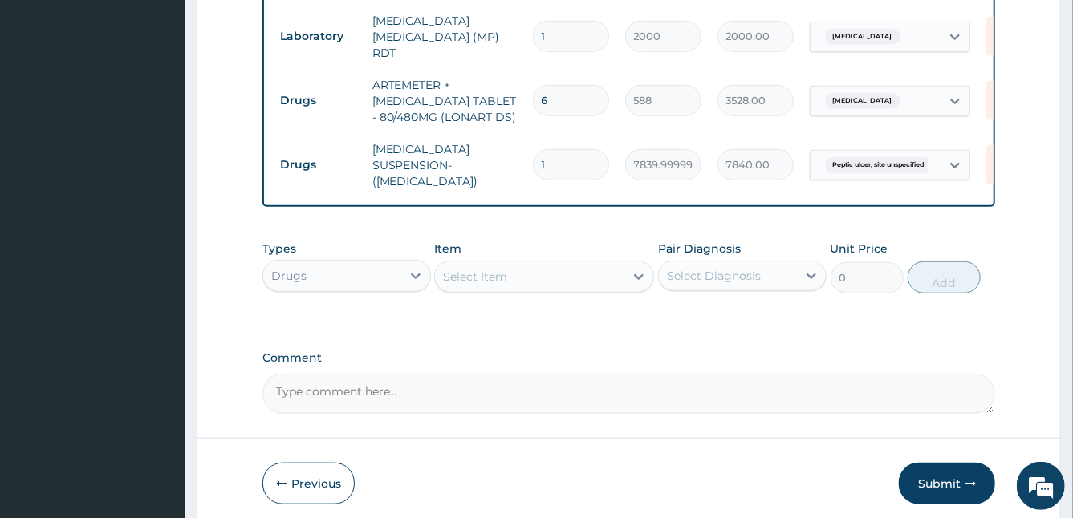
scroll to position [582, 0]
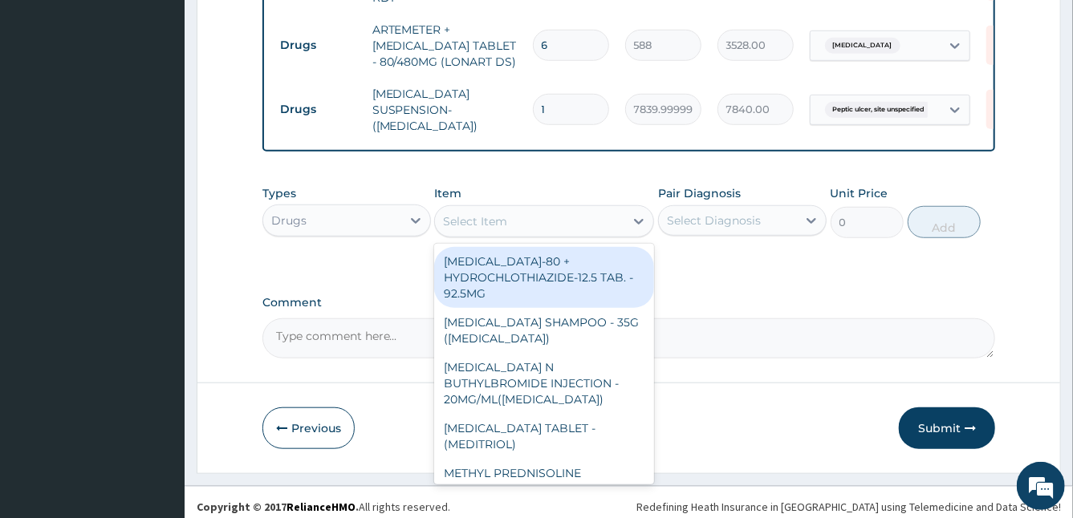
click at [557, 209] on div "Select Item" at bounding box center [529, 222] width 189 height 26
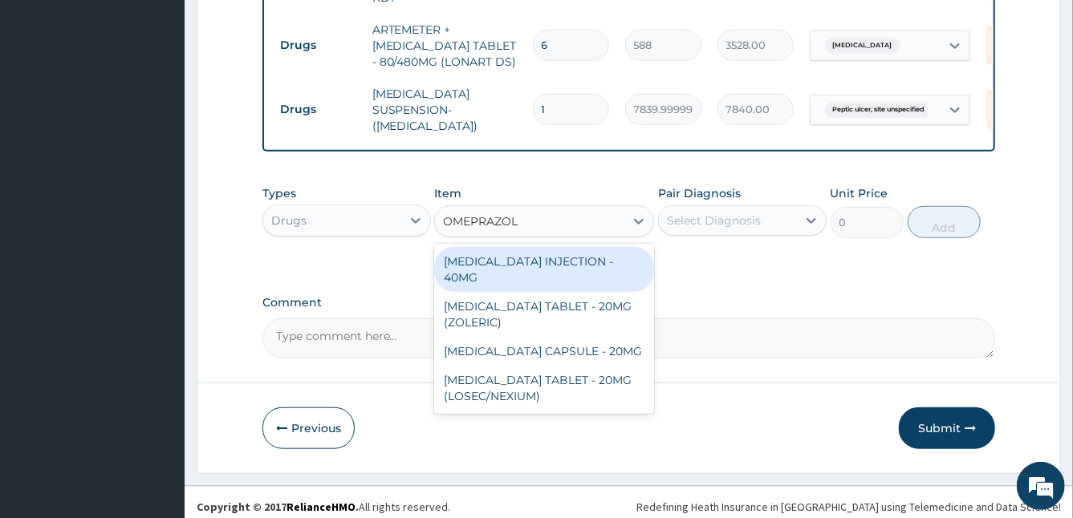
type input "OMEPRAZOLE"
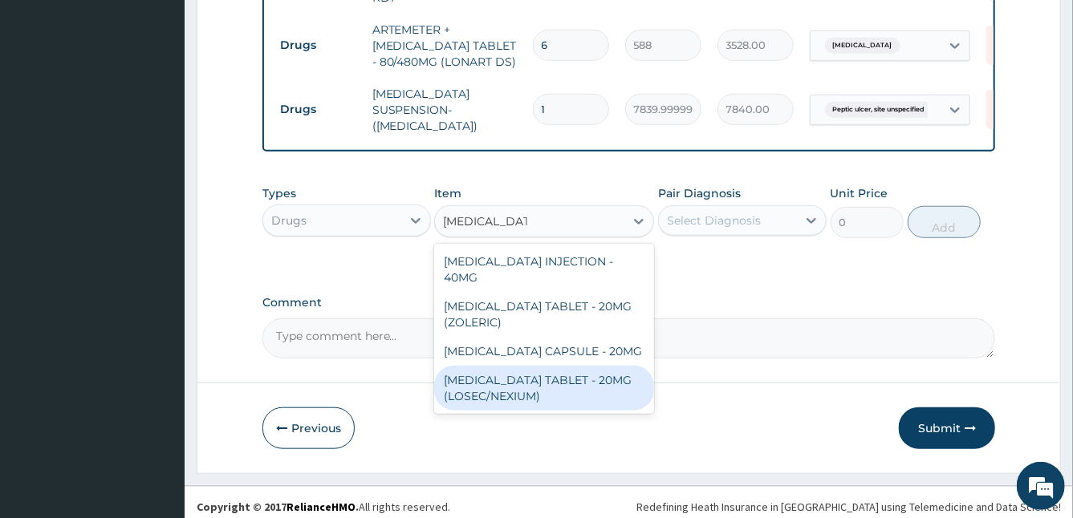
click at [594, 366] on div "ESOMEPRAZOLE TABLET - 20MG (LOSEC/NEXIUM)" at bounding box center [544, 388] width 220 height 45
type input "420"
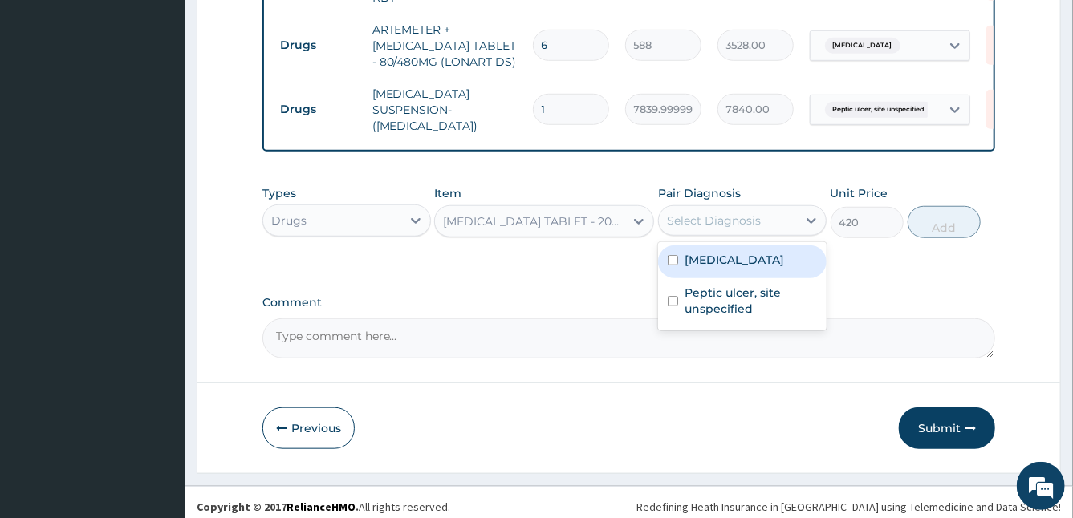
click at [746, 217] on div "Select Diagnosis" at bounding box center [714, 221] width 94 height 16
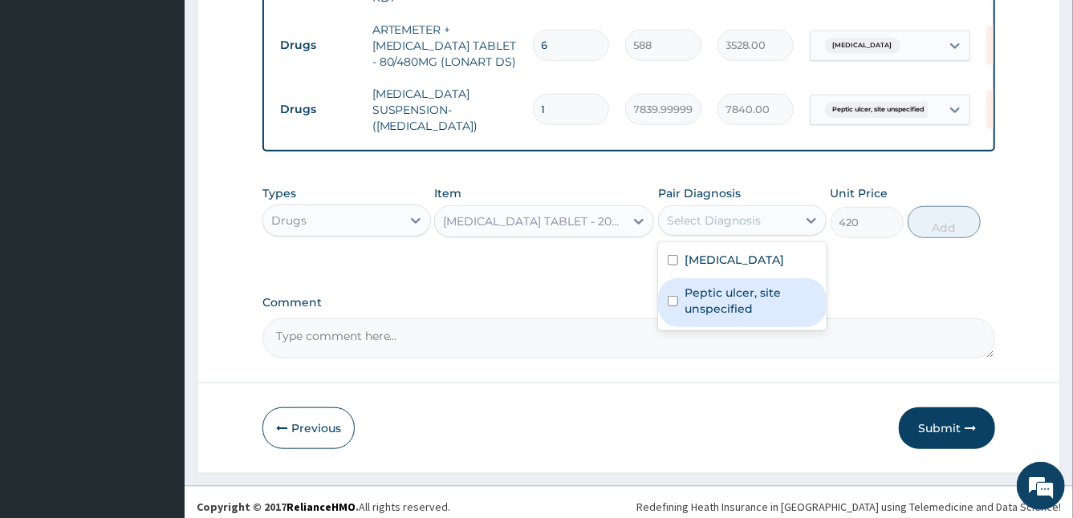
click at [719, 285] on label "Peptic ulcer, site unspecified" at bounding box center [751, 301] width 132 height 32
checkbox input "true"
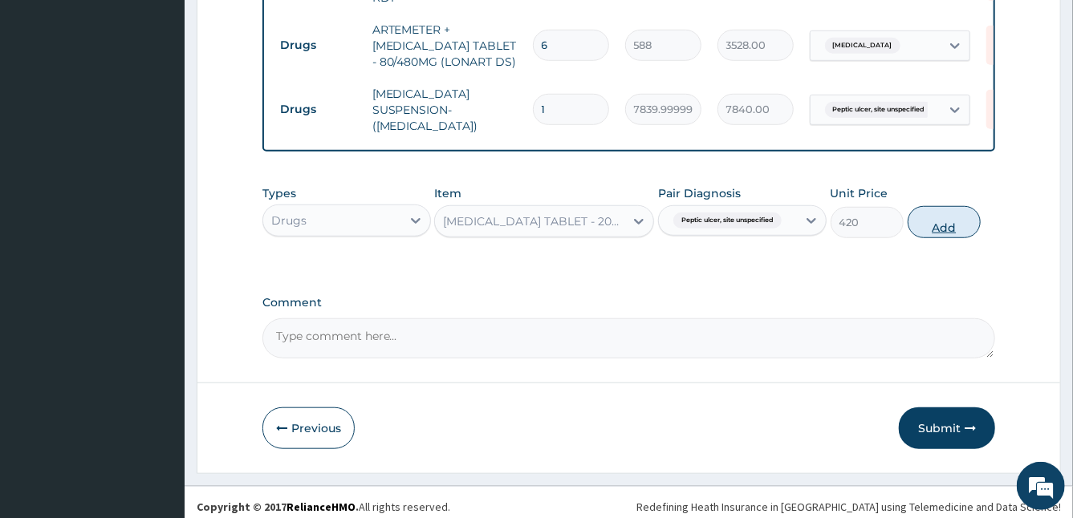
click at [927, 206] on button "Add" at bounding box center [944, 222] width 73 height 32
type input "0"
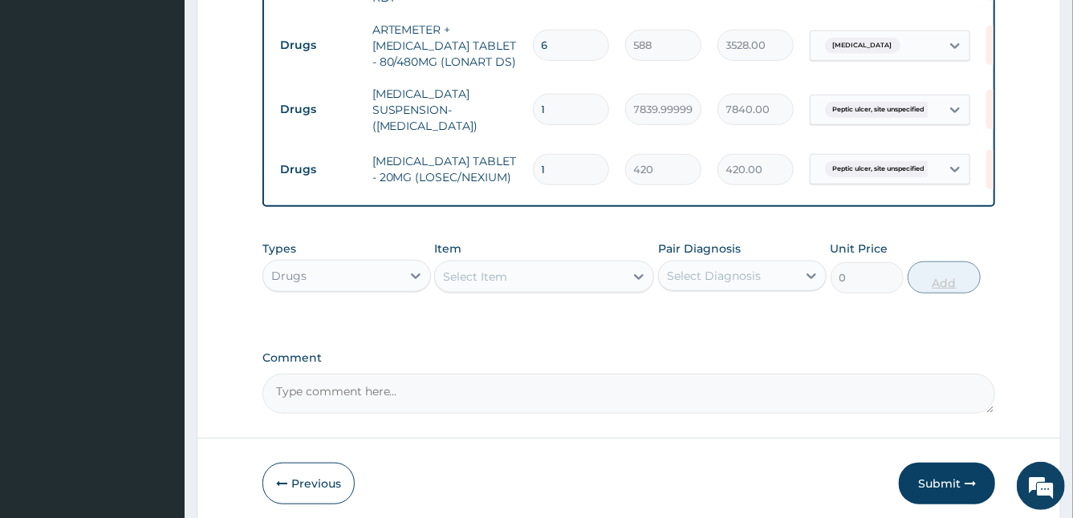
type input "14"
type input "5880.00"
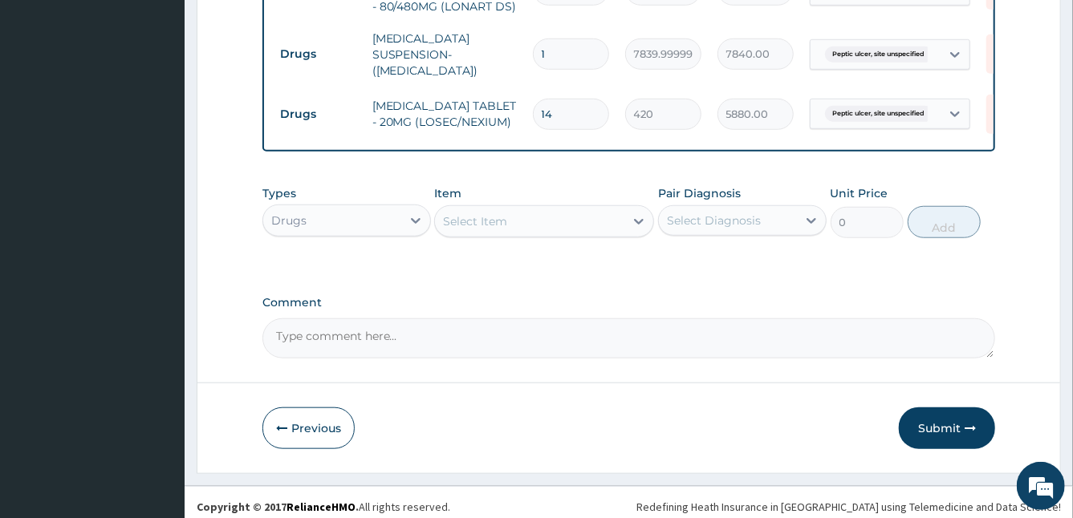
type input "14"
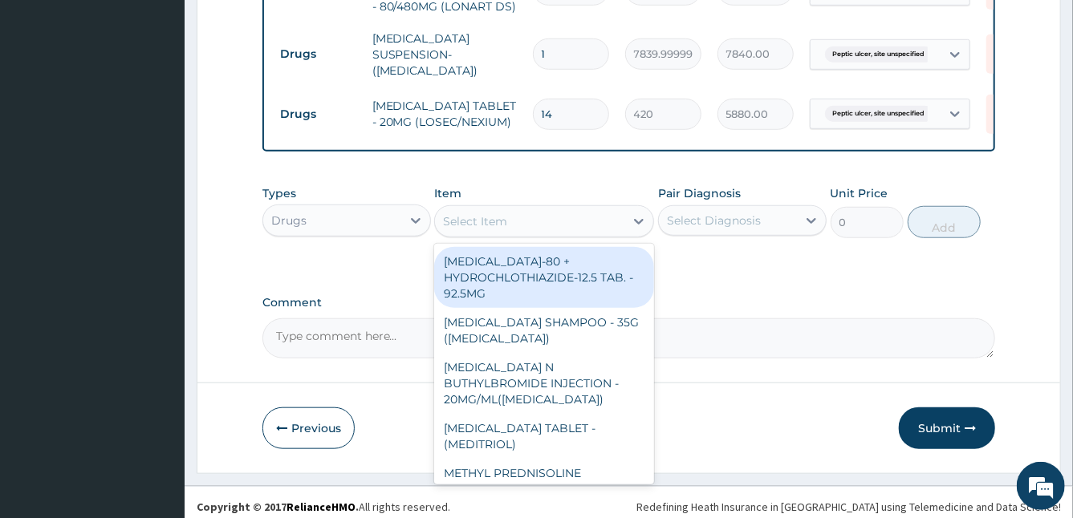
click at [504, 213] on div "Select Item" at bounding box center [475, 221] width 64 height 16
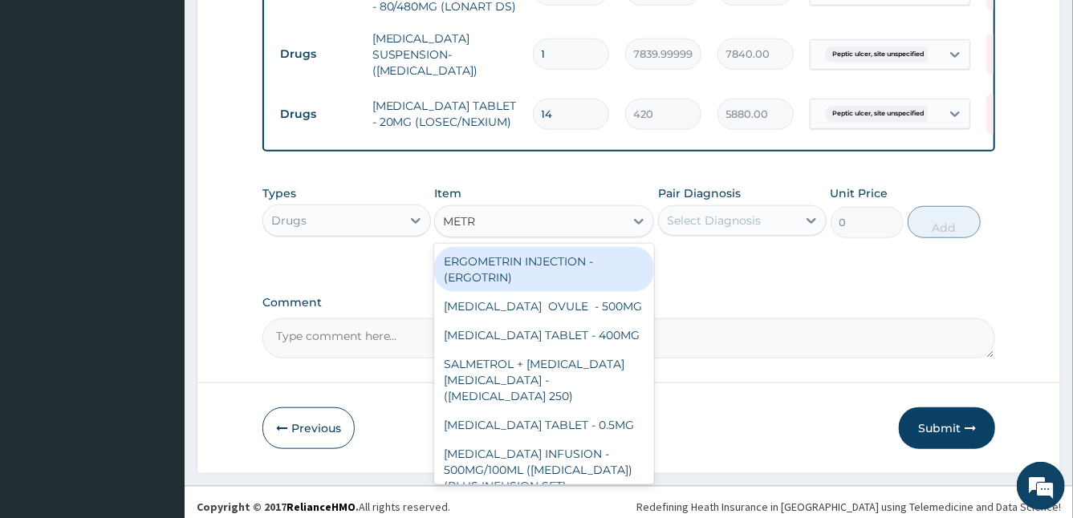
type input "METRO"
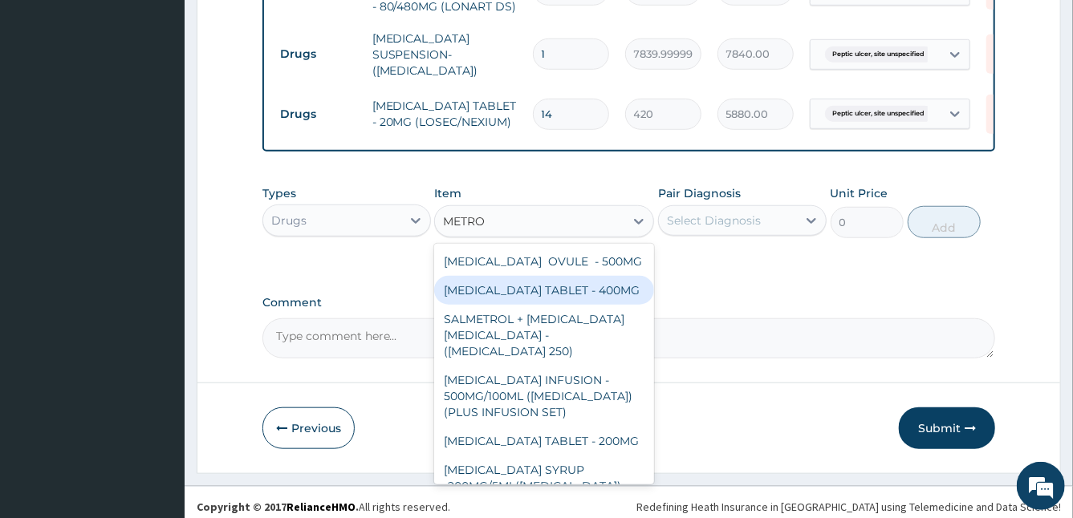
click at [549, 302] on div "METRONIDAZOLE TABLET - 400MG" at bounding box center [544, 290] width 220 height 29
type input "84"
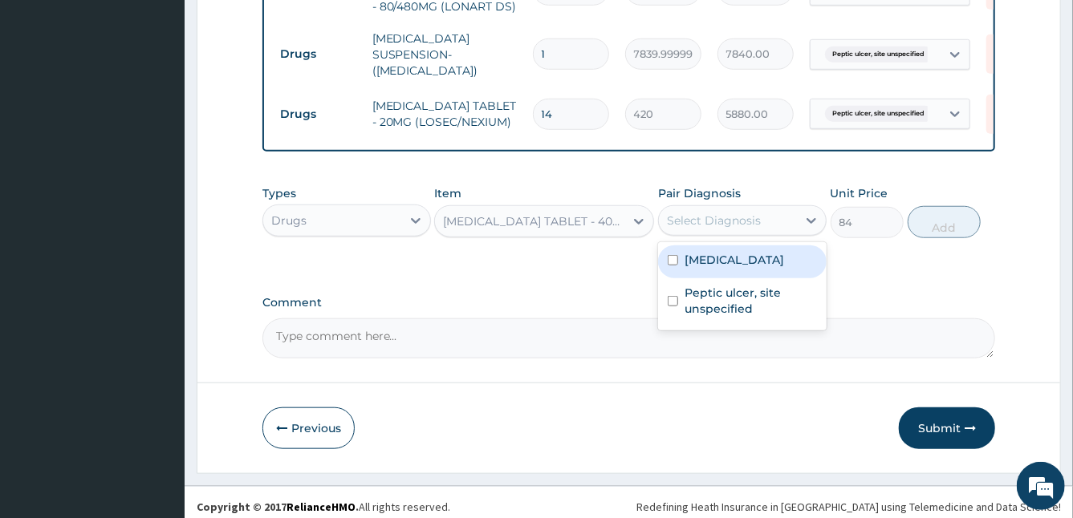
click at [705, 213] on div "Select Diagnosis" at bounding box center [714, 221] width 94 height 16
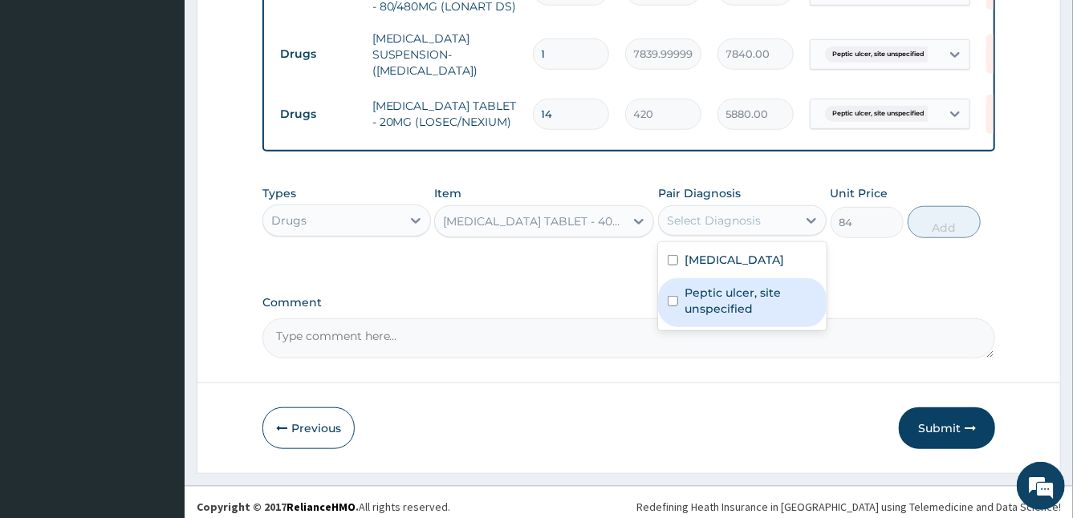
click at [714, 292] on label "Peptic ulcer, site unspecified" at bounding box center [751, 301] width 132 height 32
checkbox input "true"
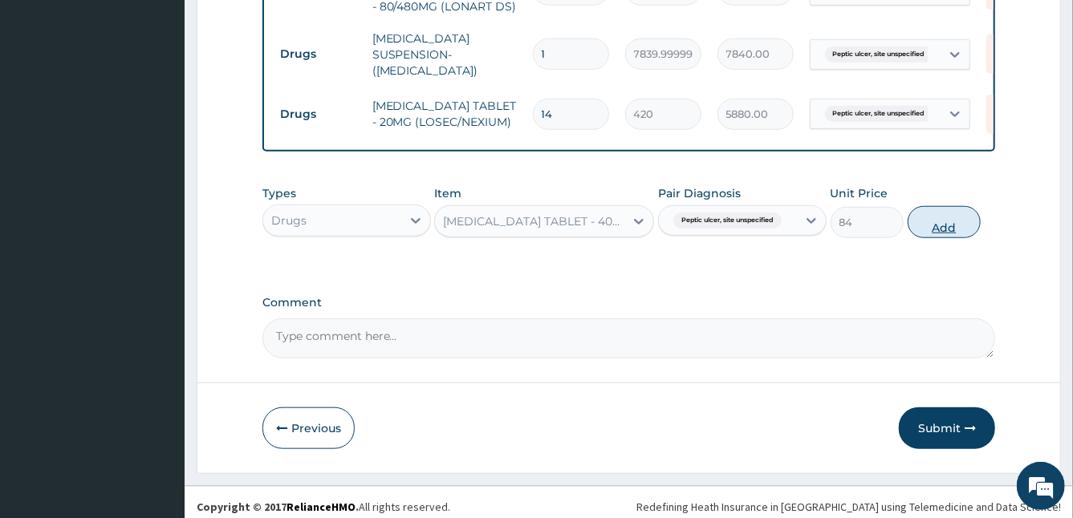
click at [946, 212] on button "Add" at bounding box center [944, 222] width 73 height 32
type input "0"
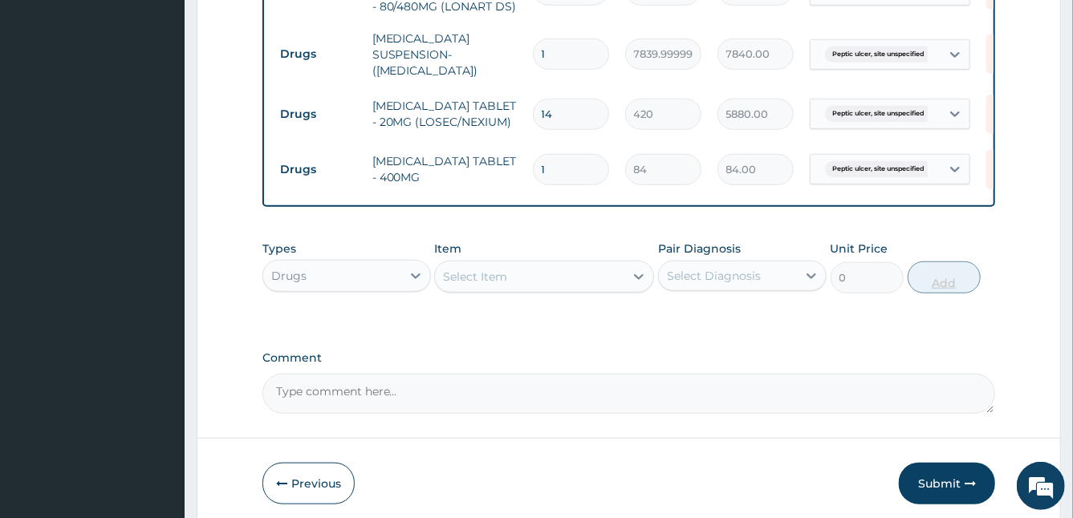
type input "15"
type input "1260.00"
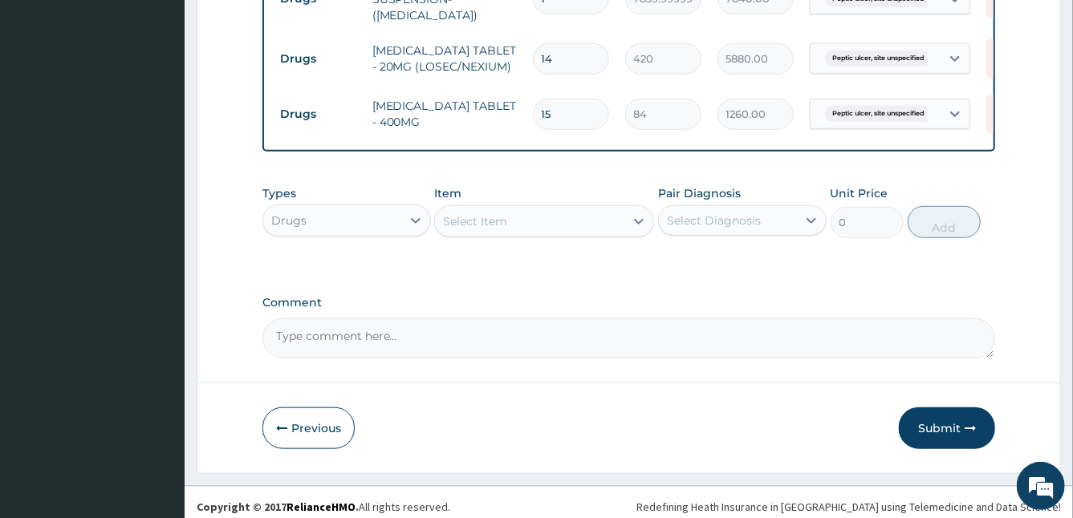
type input "15"
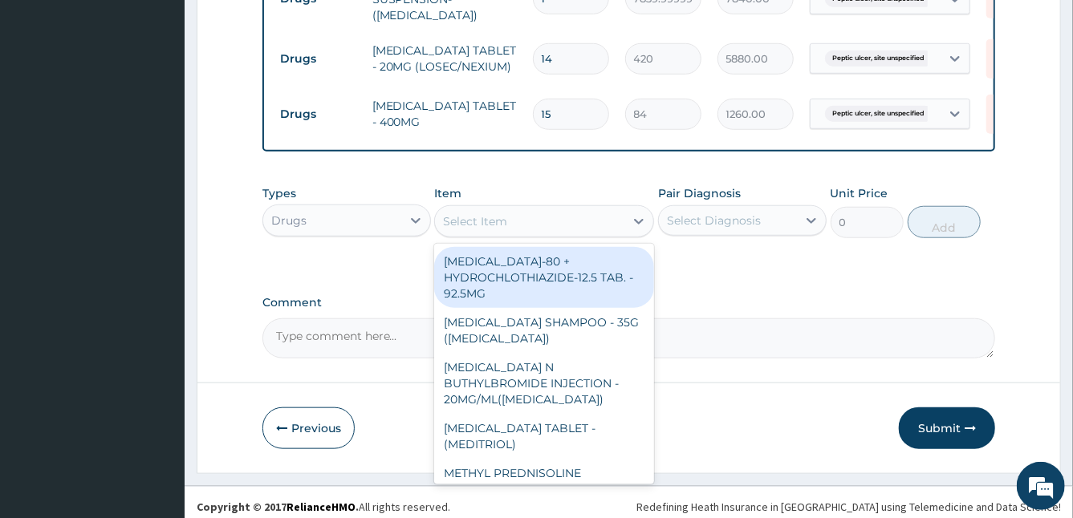
click at [522, 226] on div "Select Item" at bounding box center [544, 221] width 220 height 32
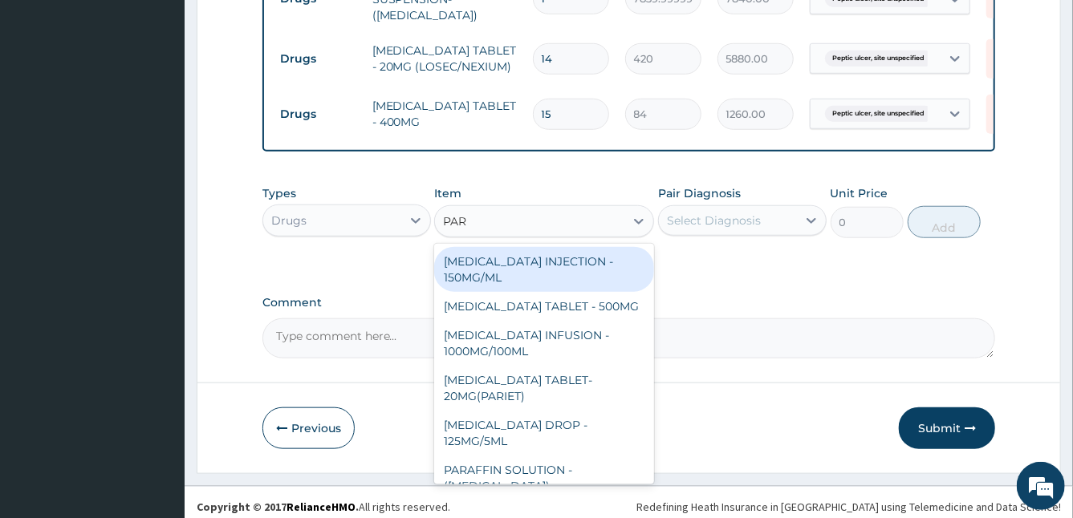
type input "PARA"
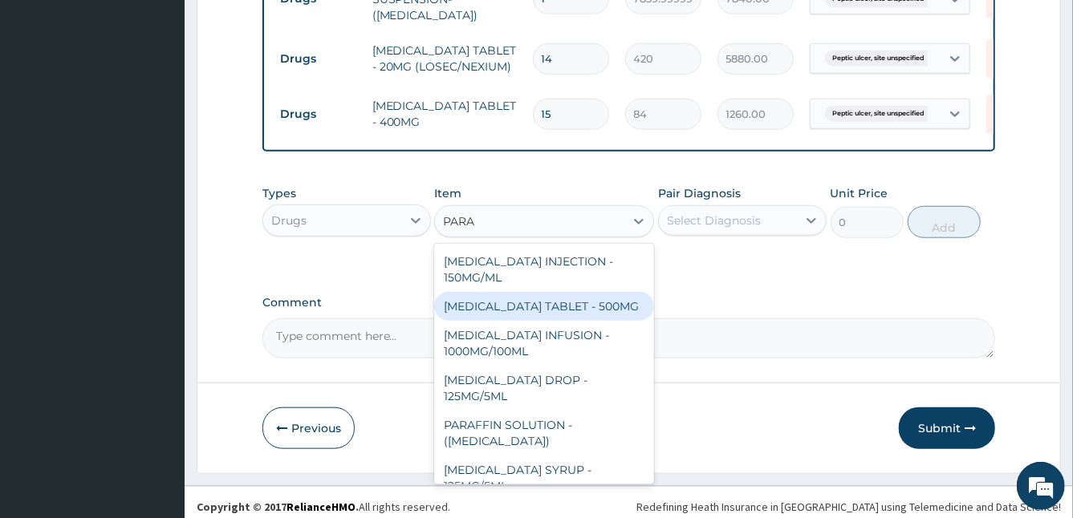
click at [591, 293] on div "PARACETAMOL TABLET - 500MG" at bounding box center [544, 306] width 220 height 29
type input "33.599999999999994"
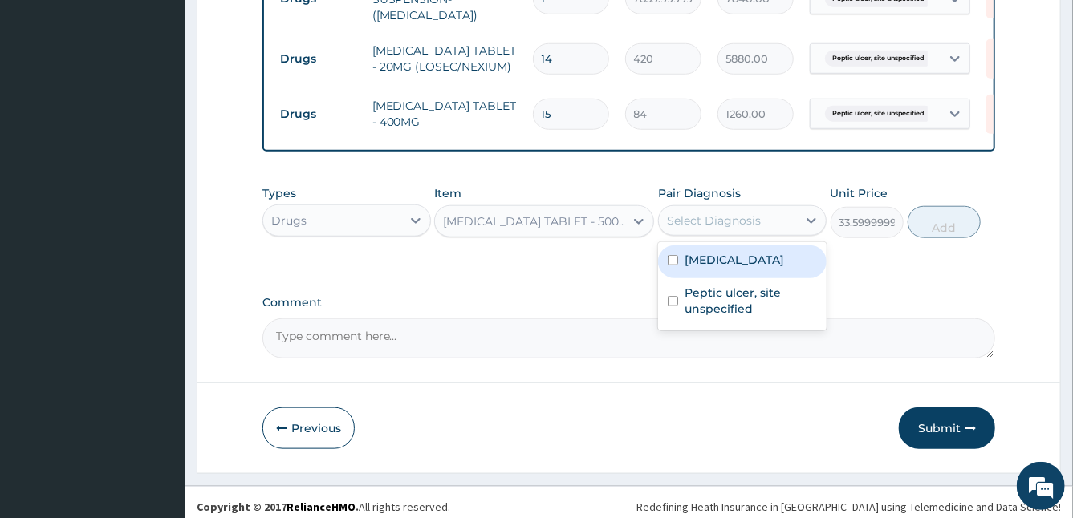
click at [734, 215] on div "Select Diagnosis" at bounding box center [714, 221] width 94 height 16
click at [736, 262] on div "Malaria, unspecified" at bounding box center [742, 262] width 169 height 33
checkbox input "true"
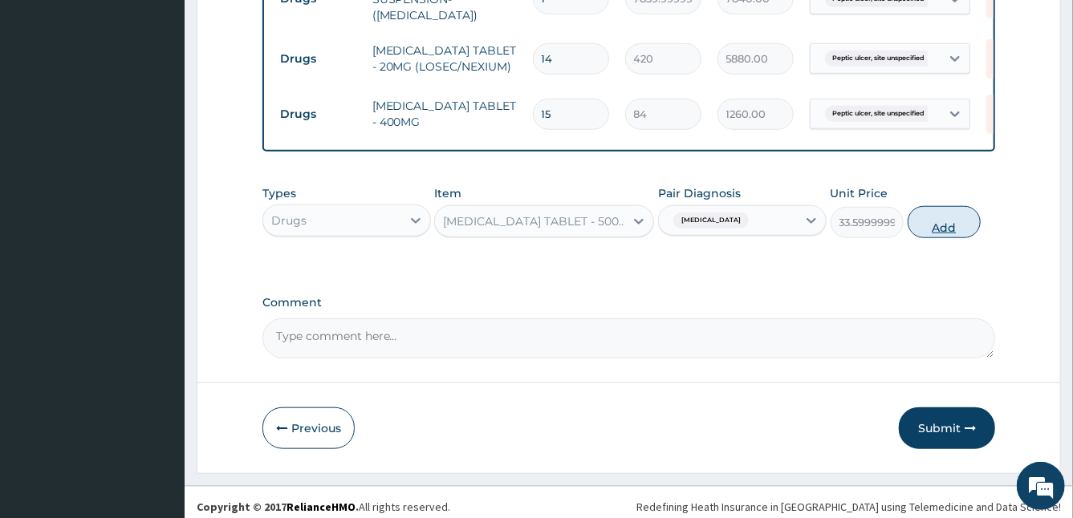
click at [943, 222] on button "Add" at bounding box center [944, 222] width 73 height 32
type input "0"
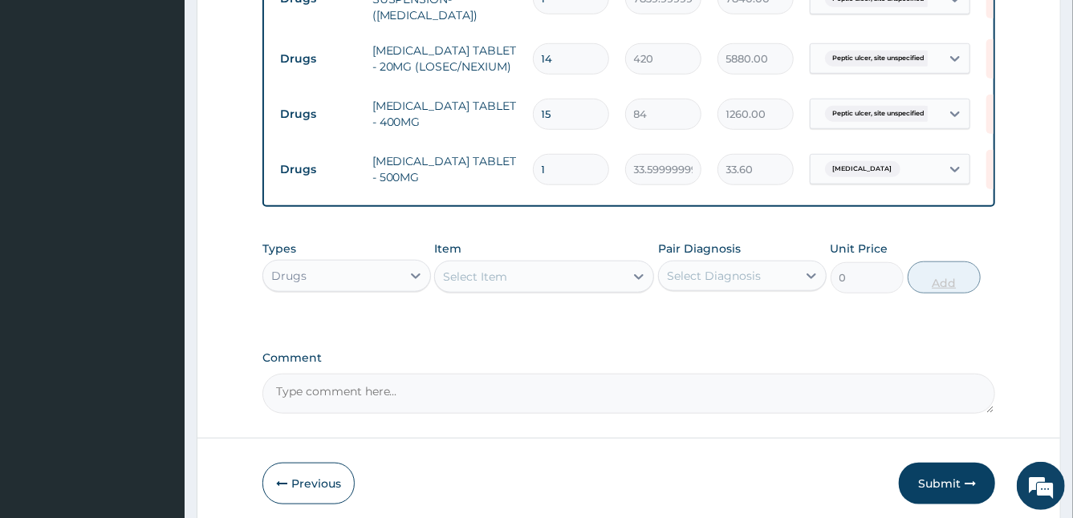
type input "15"
type input "504.00"
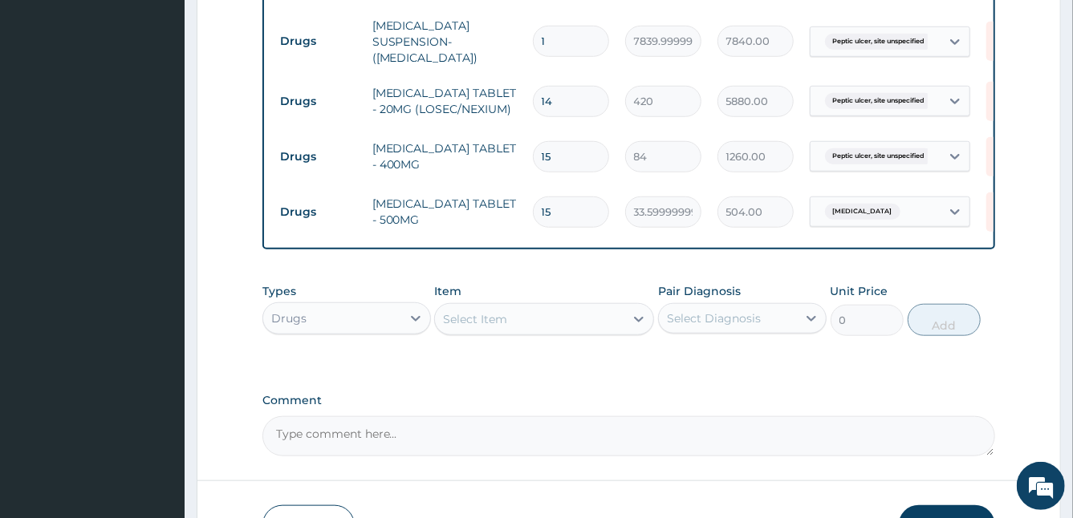
scroll to position [748, 0]
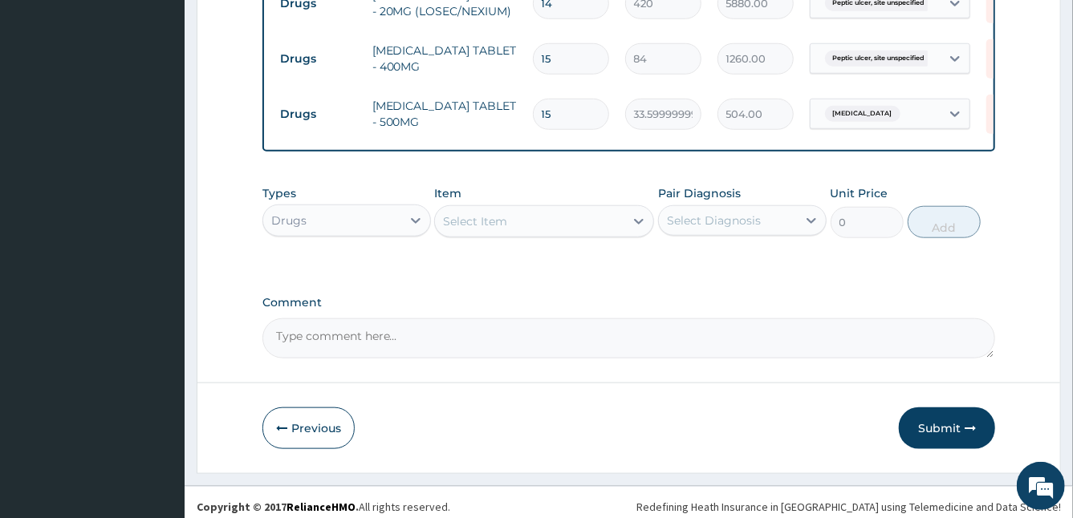
type input "15"
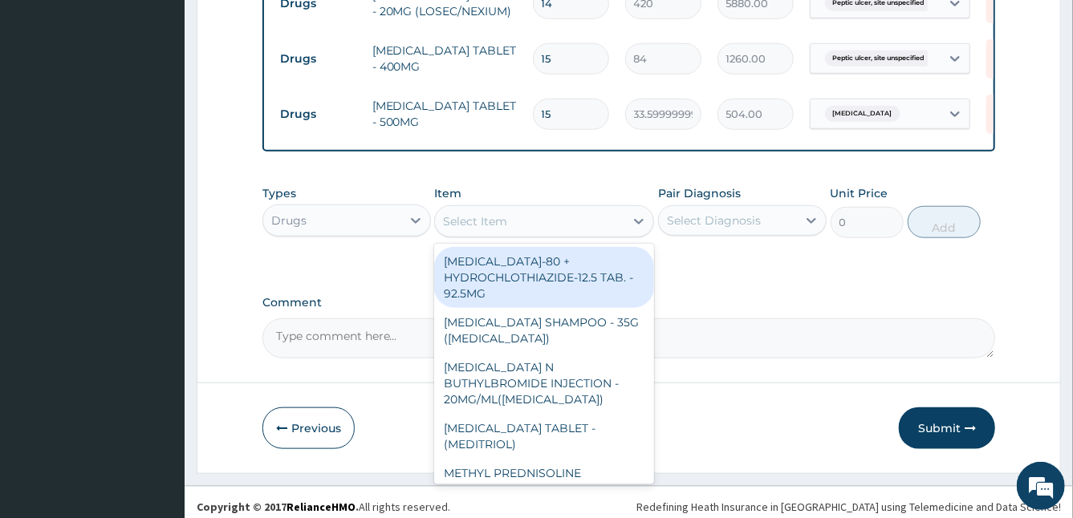
click at [548, 228] on div "Select Item" at bounding box center [544, 221] width 220 height 32
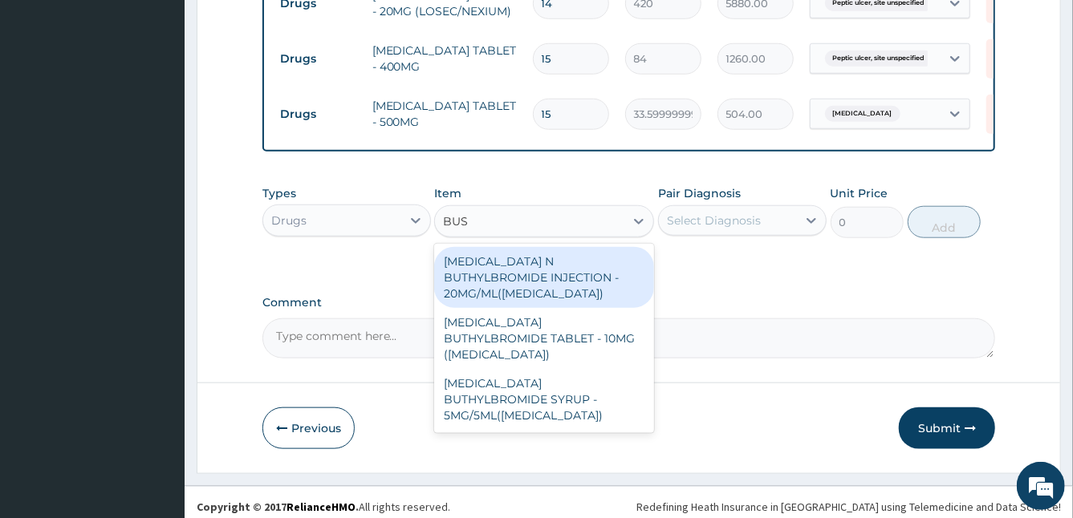
type input "BUSC"
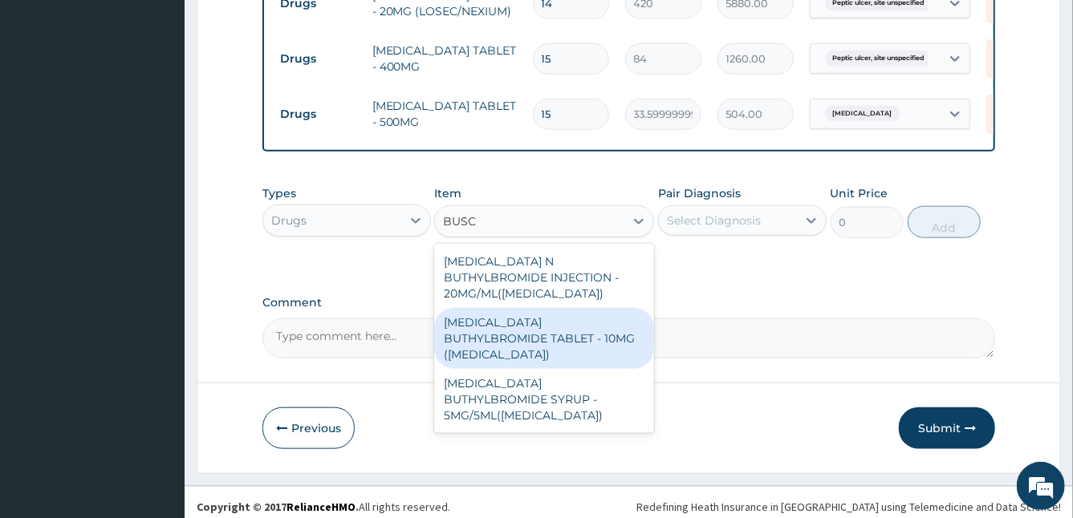
click at [587, 308] on div "HYOSCINE BUTHYLBROMIDE TABLET - 10MG (BUSCOPAN)" at bounding box center [544, 338] width 220 height 61
type input "56"
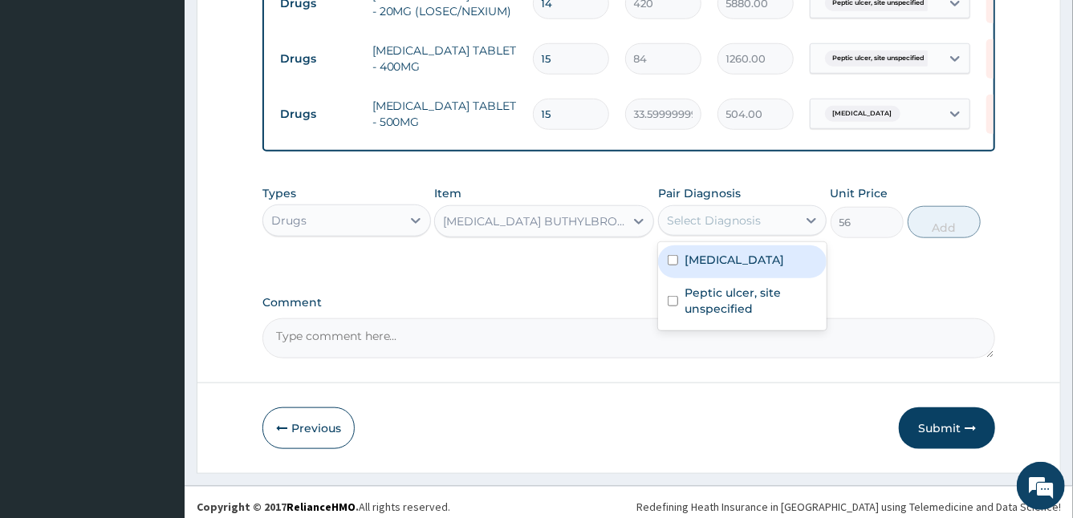
drag, startPoint x: 738, startPoint y: 216, endPoint x: 728, endPoint y: 254, distance: 38.9
click at [728, 236] on div "option Malaria, unspecified, selected. option Malaria, unspecified focused, 1 o…" at bounding box center [742, 220] width 169 height 30
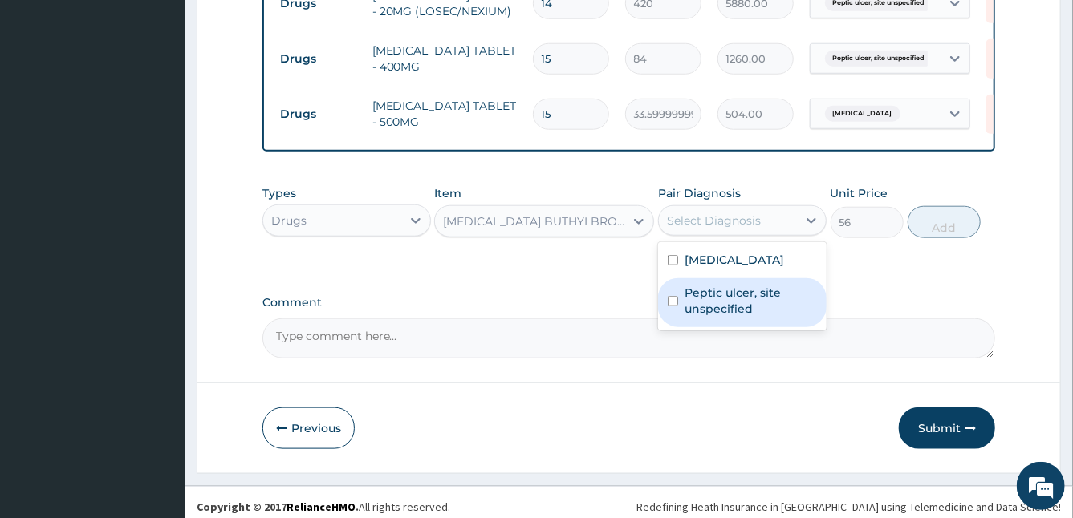
click at [726, 291] on label "Peptic ulcer, site unspecified" at bounding box center [751, 301] width 132 height 32
checkbox input "true"
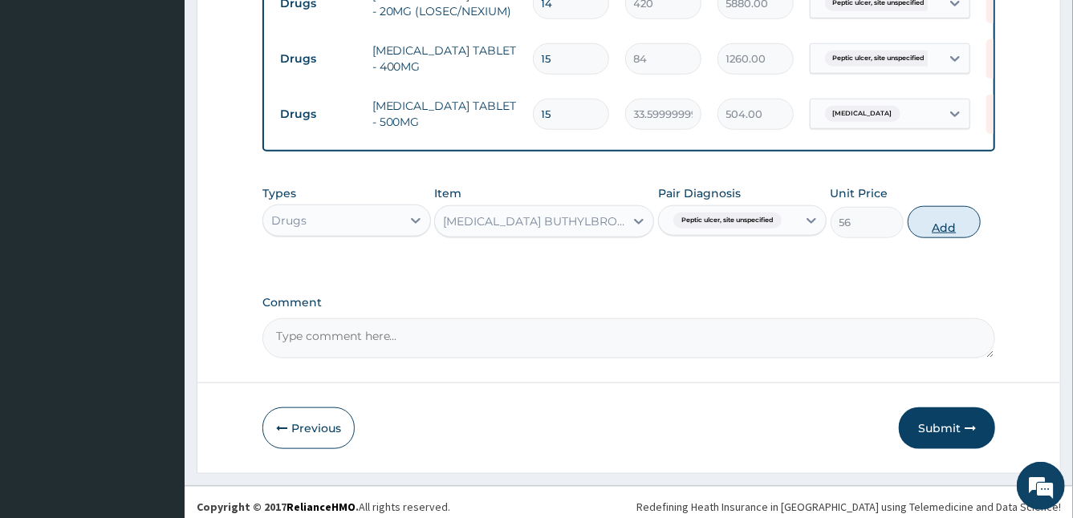
click at [929, 217] on button "Add" at bounding box center [944, 222] width 73 height 32
type input "0"
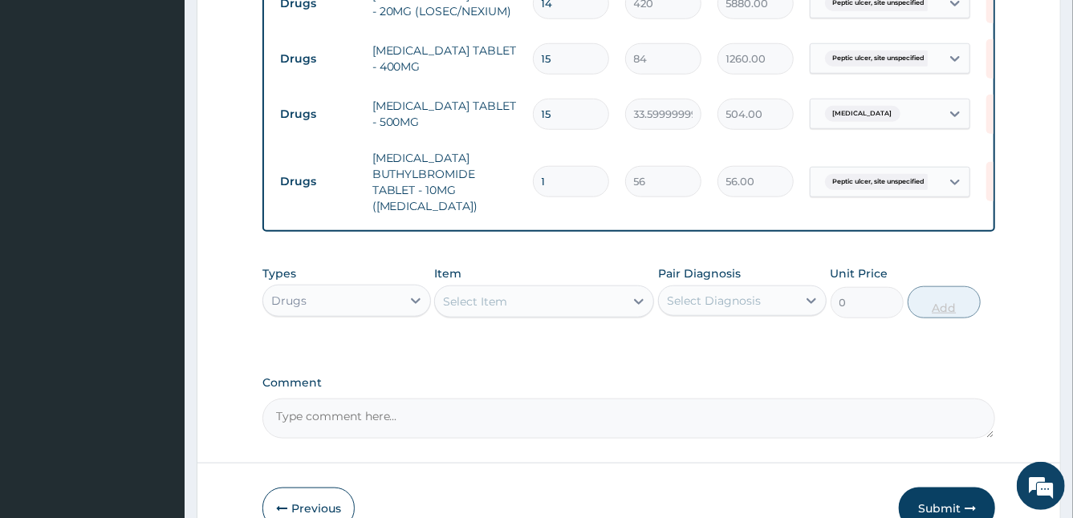
type input "10"
type input "560.00"
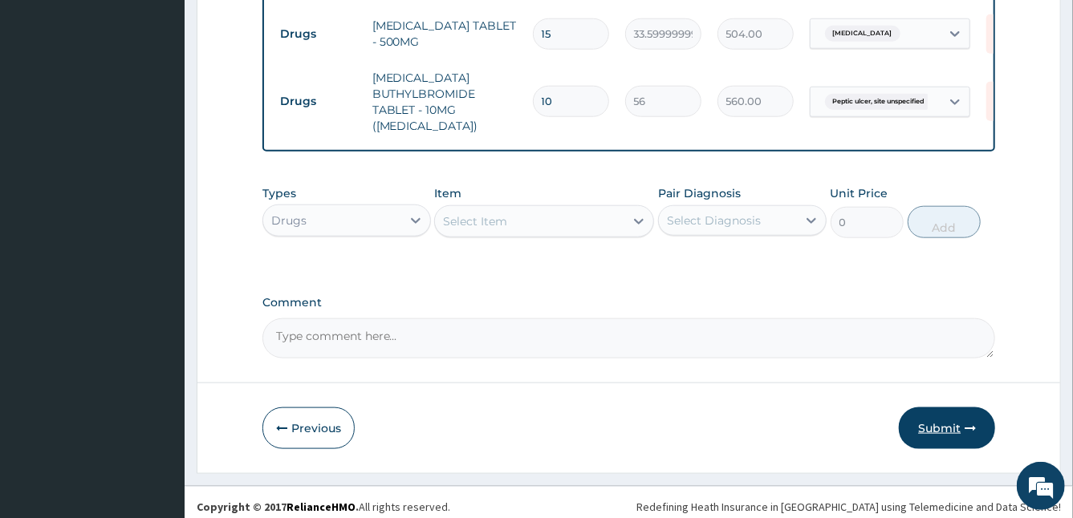
type input "10"
click at [942, 421] on button "Submit" at bounding box center [947, 429] width 96 height 42
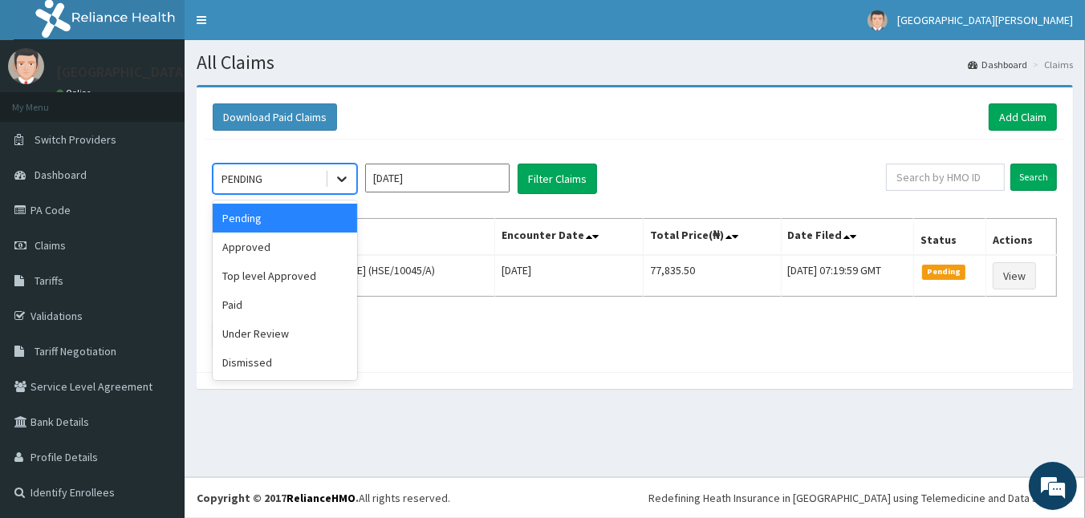
click at [345, 183] on icon at bounding box center [342, 179] width 16 height 16
click at [274, 250] on div "Approved" at bounding box center [285, 247] width 144 height 29
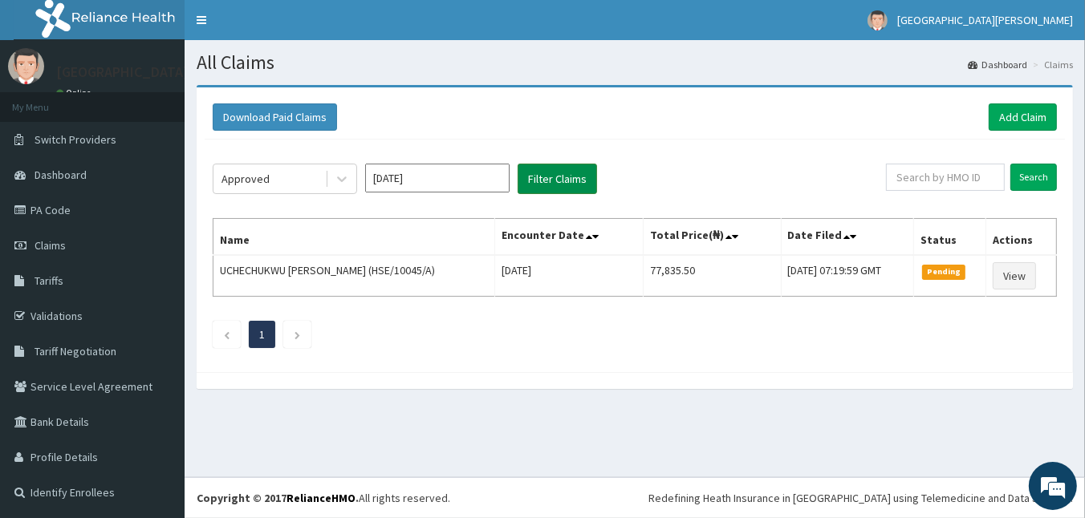
click at [555, 176] on button "Filter Claims" at bounding box center [557, 179] width 79 height 30
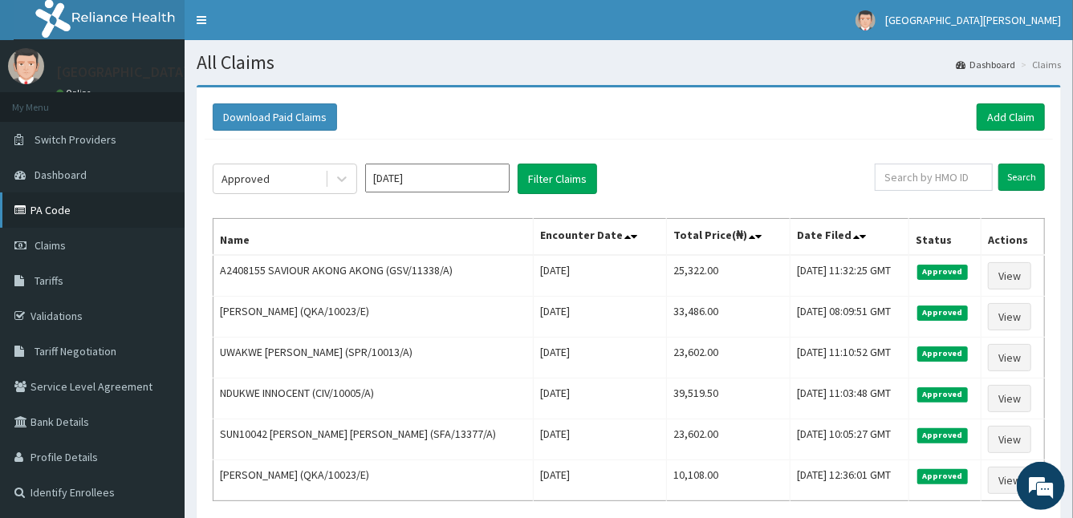
click at [67, 213] on link "PA Code" at bounding box center [92, 210] width 185 height 35
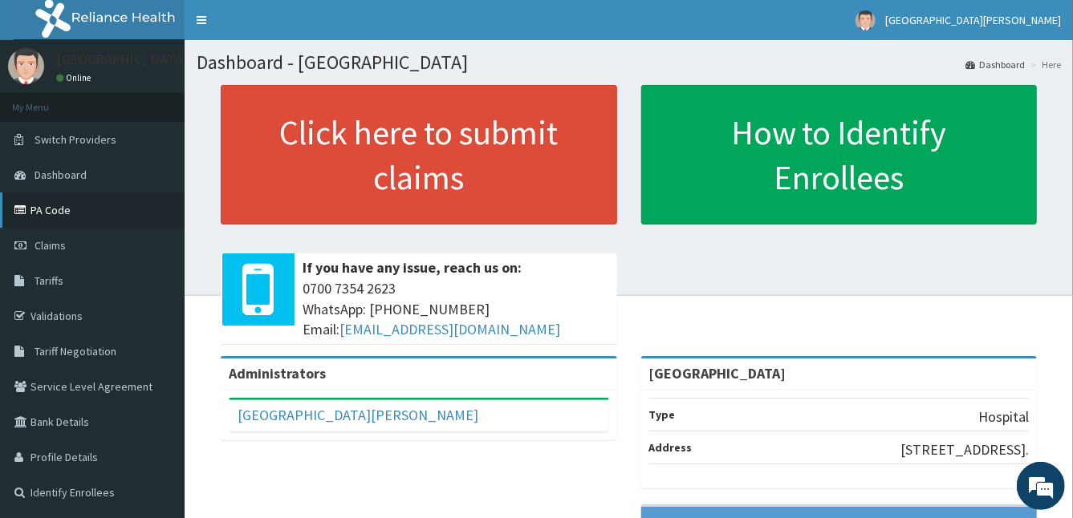
click at [64, 214] on link "PA Code" at bounding box center [92, 210] width 185 height 35
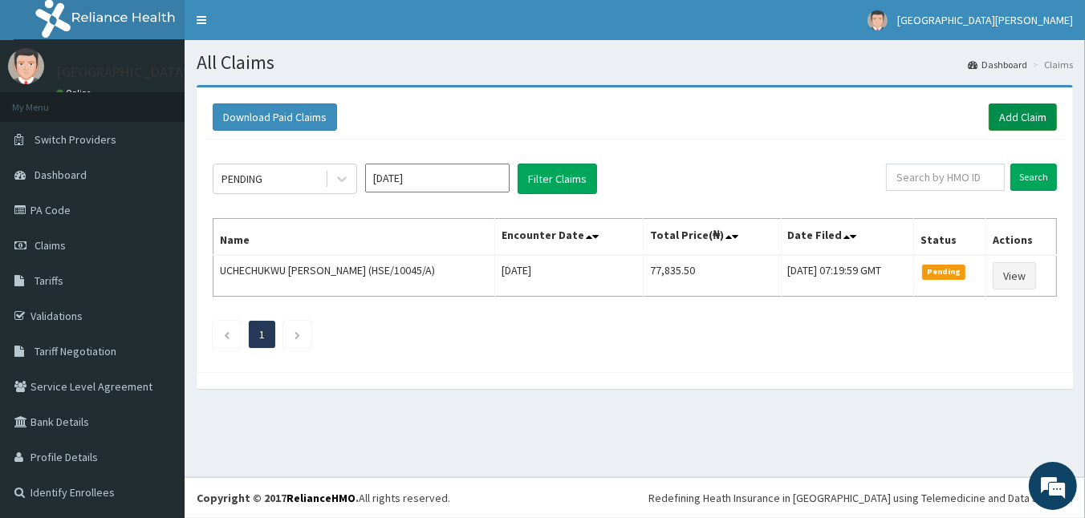
click at [1010, 117] on link "Add Claim" at bounding box center [1023, 117] width 68 height 27
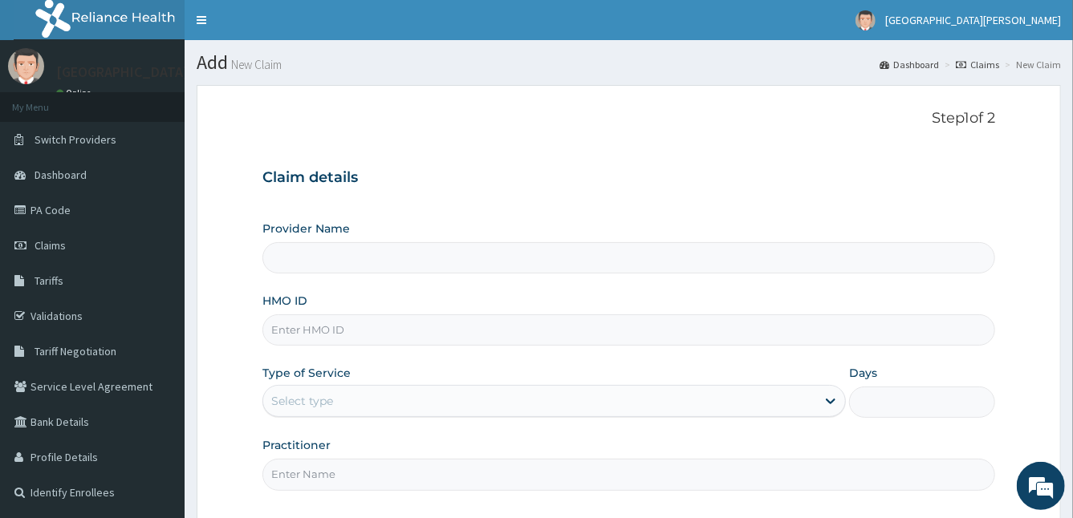
type input "[GEOGRAPHIC_DATA]"
click at [485, 335] on input "HMO ID" at bounding box center [629, 330] width 734 height 31
type input "GSV/11338/A"
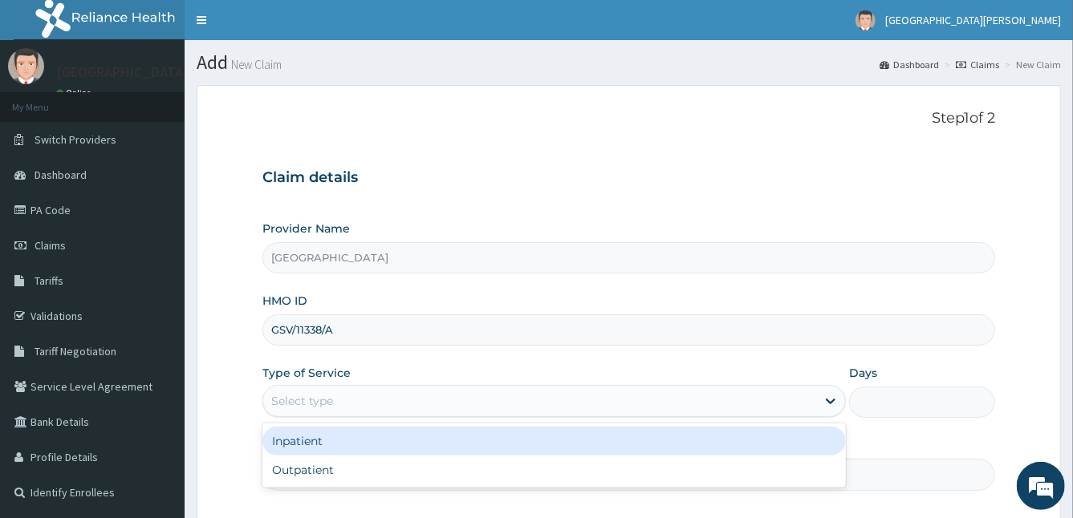
click at [400, 401] on div "Select type" at bounding box center [540, 401] width 554 height 26
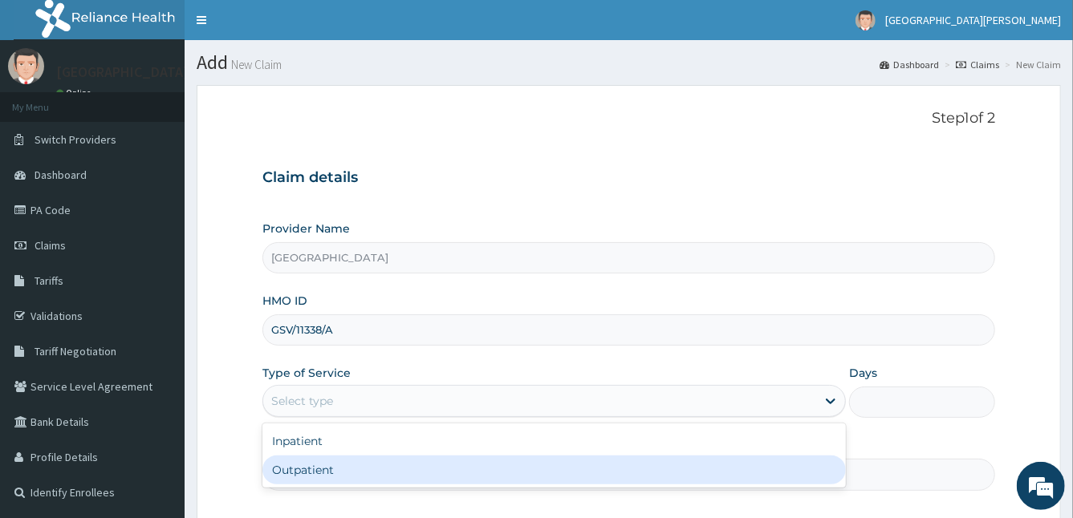
click at [376, 481] on div "Outpatient" at bounding box center [554, 470] width 584 height 29
type input "1"
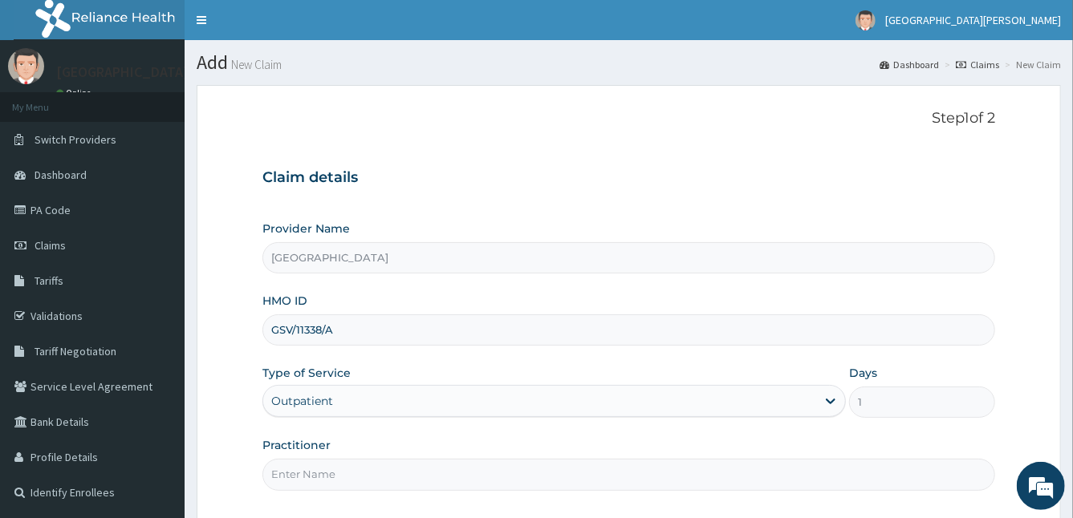
click at [376, 481] on input "Practitioner" at bounding box center [629, 474] width 734 height 31
type input "DR MIRACLE"
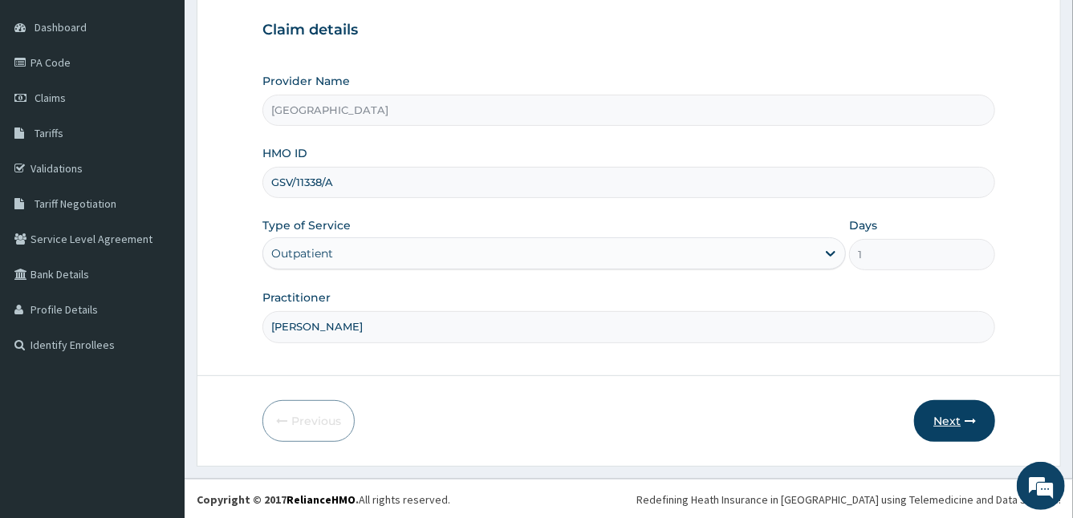
click at [961, 423] on button "Next" at bounding box center [954, 421] width 81 height 42
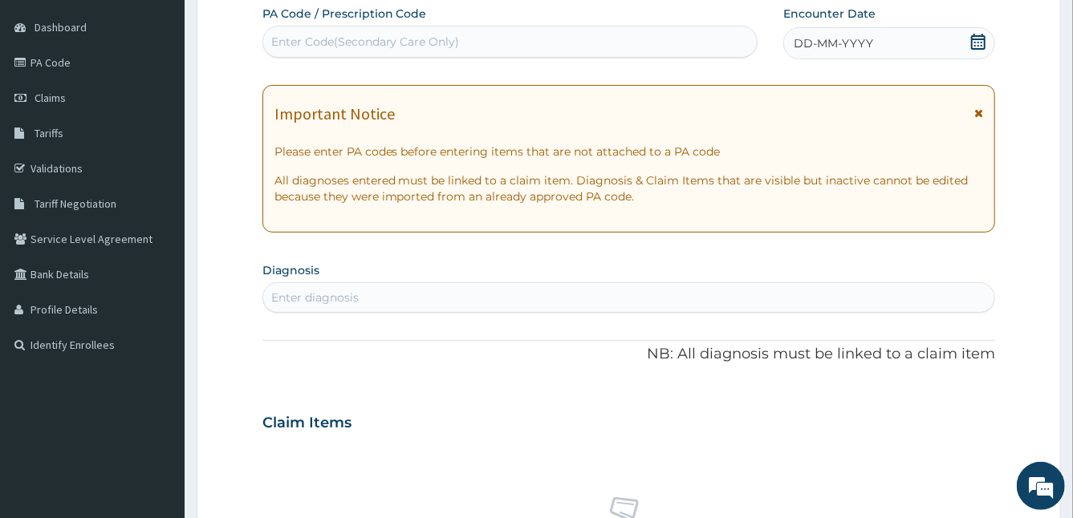
click at [668, 47] on div "Enter Code(Secondary Care Only)" at bounding box center [510, 42] width 494 height 26
paste input "PA/9F6B08"
type input "PA/9F6B08"
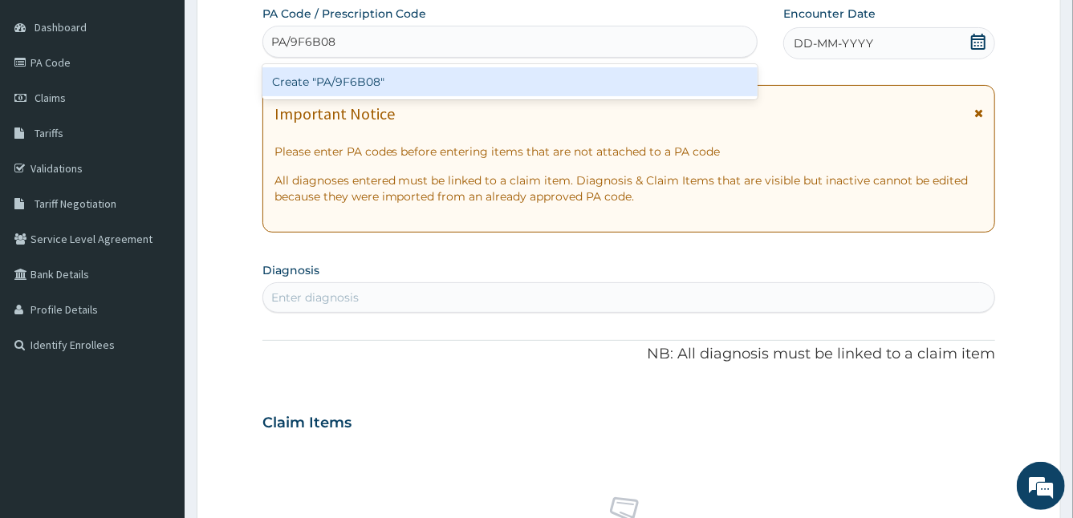
click at [474, 79] on div "Create "PA/9F6B08"" at bounding box center [509, 81] width 495 height 29
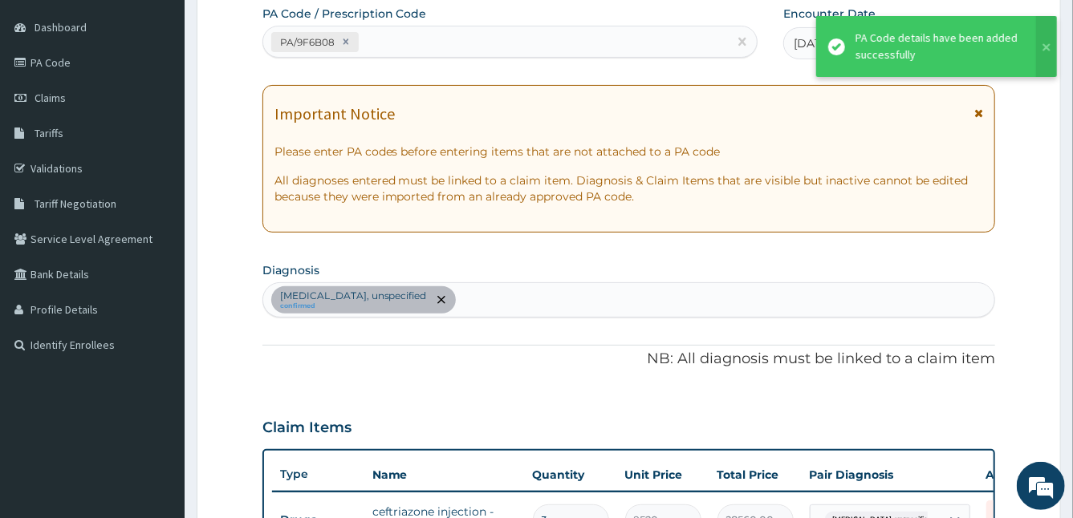
scroll to position [684, 0]
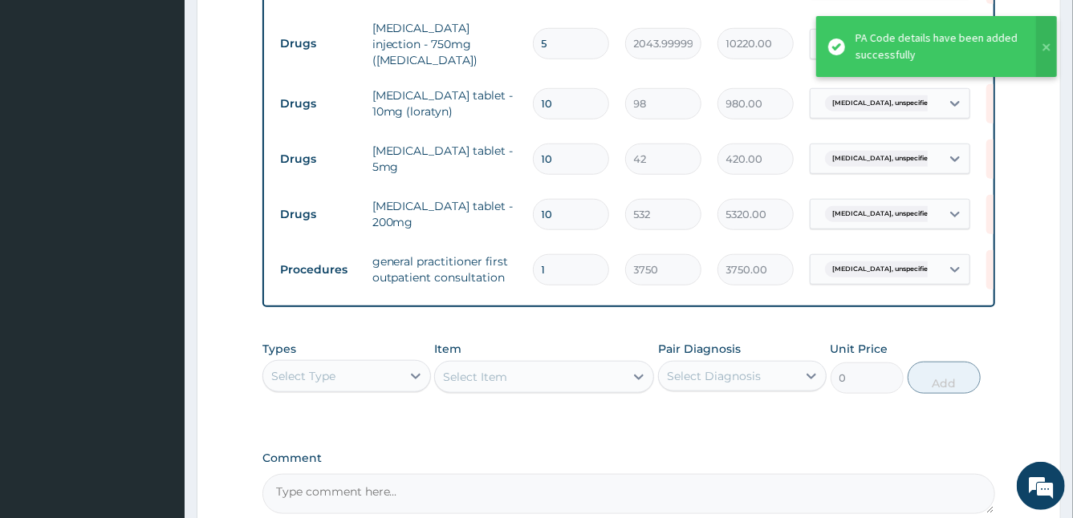
click at [1039, 265] on form "Step 2 of 2 PA Code / Prescription Code PA/9F6B08 Encounter Date 14-10-2025 Imp…" at bounding box center [629, 15] width 864 height 1228
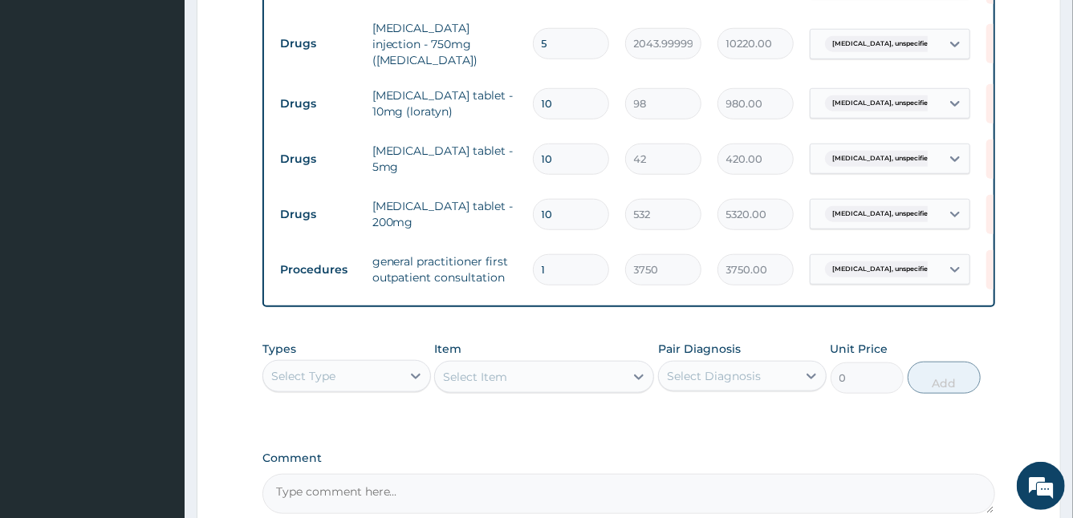
scroll to position [847, 0]
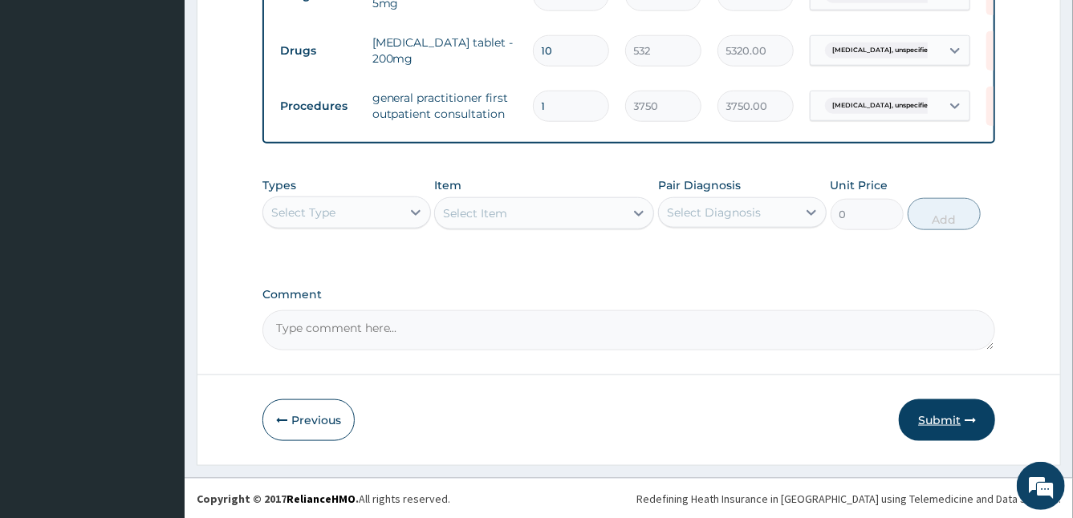
click at [933, 422] on button "Submit" at bounding box center [947, 421] width 96 height 42
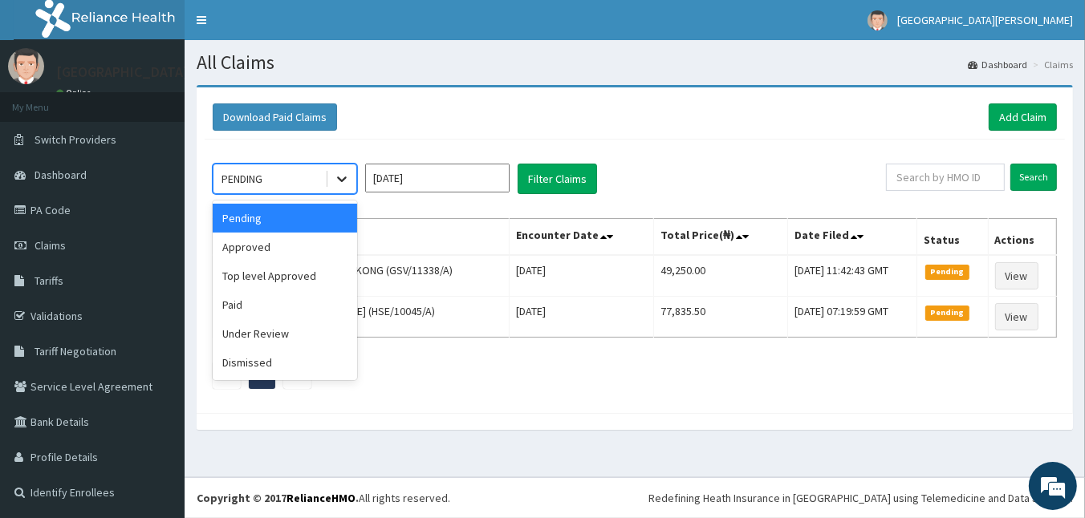
click at [350, 177] on div at bounding box center [341, 179] width 29 height 29
click at [319, 274] on div "Top level Approved" at bounding box center [285, 276] width 144 height 29
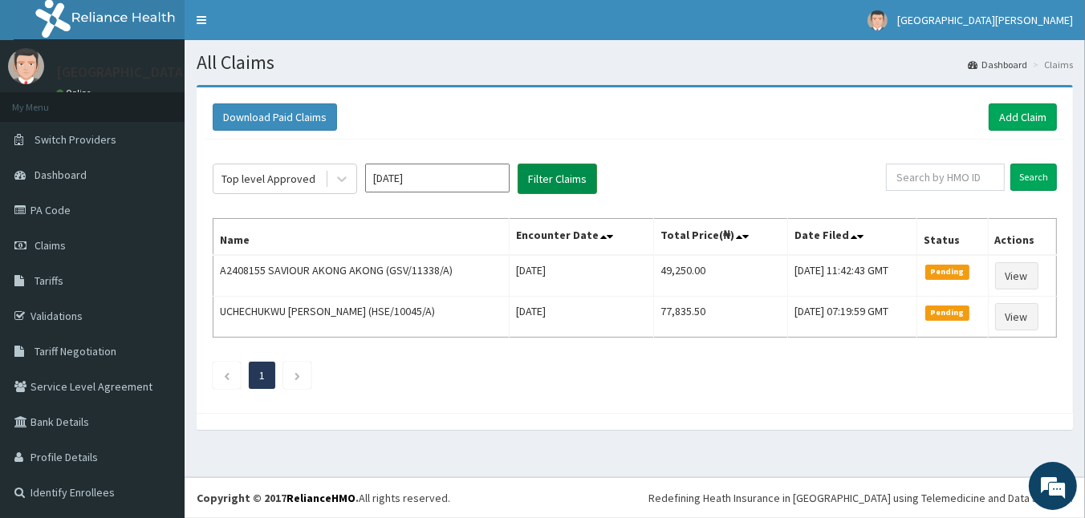
click at [557, 179] on button "Filter Claims" at bounding box center [557, 179] width 79 height 30
